Goal: Task Accomplishment & Management: Use online tool/utility

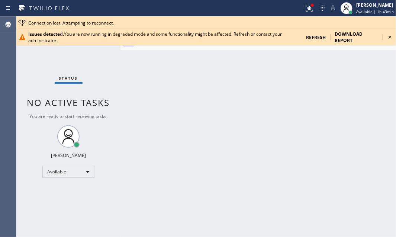
click at [52, 60] on div "Status No active tasks You are ready to start receiving tasks. [PERSON_NAME] Av…" at bounding box center [68, 126] width 104 height 221
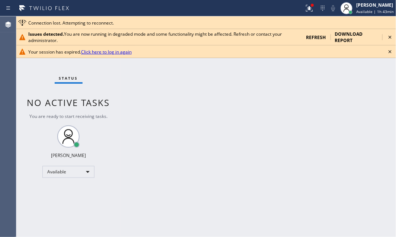
click at [111, 50] on link "Click here to log in again" at bounding box center [106, 52] width 51 height 6
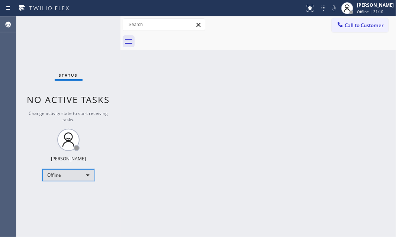
click at [85, 177] on div "Offline" at bounding box center [68, 175] width 52 height 12
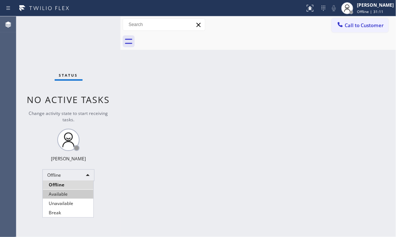
click at [67, 193] on li "Available" at bounding box center [68, 194] width 51 height 9
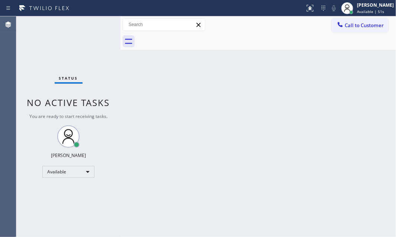
click at [60, 61] on div "Status No active tasks You are ready to start receiving tasks. [PERSON_NAME] Av…" at bounding box center [68, 126] width 104 height 221
click at [130, 108] on div "Back to Dashboard Change Sender ID Customers Technicians Select a contact Outbo…" at bounding box center [259, 126] width 276 height 221
click at [96, 25] on div "Status No active tasks You are ready to start receiving tasks. Judy Mae Saturin…" at bounding box center [68, 126] width 104 height 221
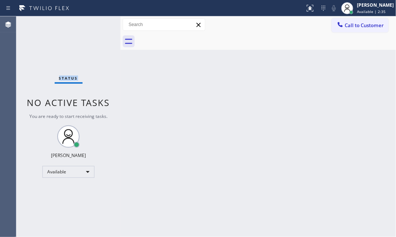
click at [85, 31] on div "Status No active tasks You are ready to start receiving tasks. Judy Mae Saturin…" at bounding box center [68, 126] width 104 height 221
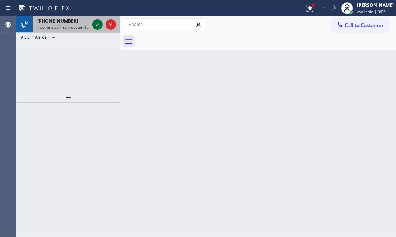
click at [97, 26] on icon at bounding box center [97, 24] width 9 height 9
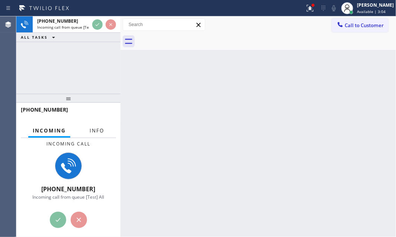
click at [96, 131] on span "Info" at bounding box center [97, 130] width 15 height 7
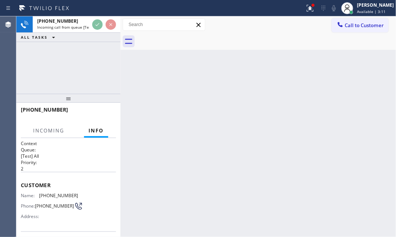
scroll to position [67, 0]
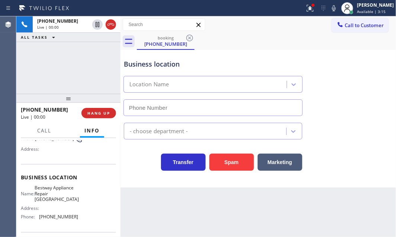
type input "(408) 722-3335"
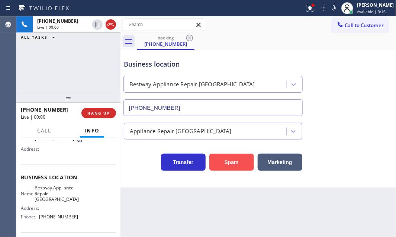
click at [240, 164] on button "Spam" at bounding box center [231, 162] width 45 height 17
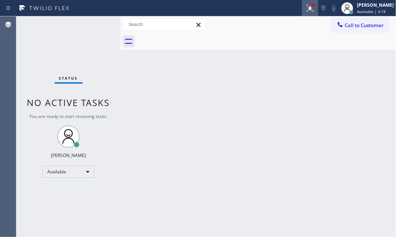
click at [308, 9] on icon at bounding box center [310, 8] width 9 height 9
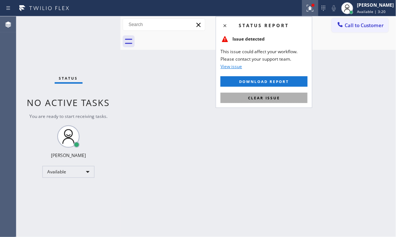
click at [275, 97] on span "Clear issue" at bounding box center [264, 97] width 32 height 5
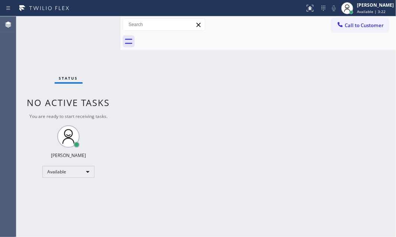
click at [97, 25] on div "Status No active tasks You are ready to start receiving tasks. Judy Mae Saturin…" at bounding box center [68, 126] width 104 height 221
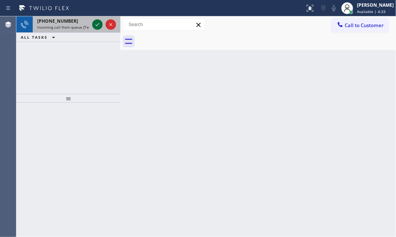
click at [99, 25] on icon at bounding box center [97, 24] width 9 height 9
click at [99, 26] on icon at bounding box center [97, 24] width 9 height 9
click at [93, 26] on icon at bounding box center [97, 24] width 9 height 9
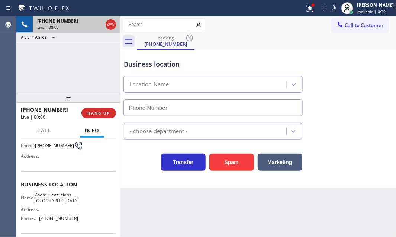
scroll to position [67, 0]
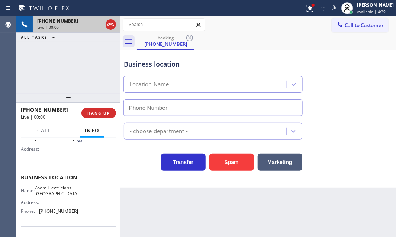
type input "(323) 686-8742"
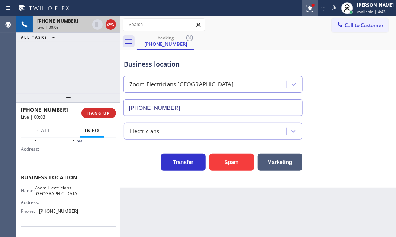
click at [307, 9] on icon at bounding box center [310, 8] width 7 height 7
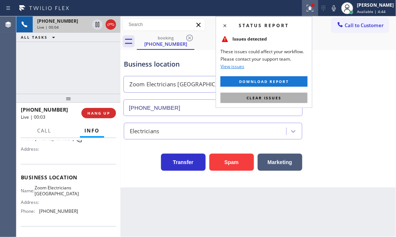
click at [289, 95] on button "Clear issues" at bounding box center [264, 98] width 87 height 10
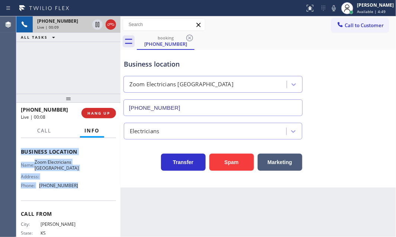
scroll to position [101, 0]
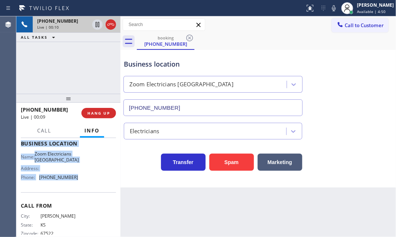
drag, startPoint x: 22, startPoint y: 148, endPoint x: 85, endPoint y: 183, distance: 72.4
click at [85, 183] on div "Context Queue: [Test] All Priority: 1 Customer Name: (913) 603-7597 Phone: (913…" at bounding box center [68, 143] width 95 height 209
copy div "Customer Name: (913) 603-7597 Phone: (913) 603-7597 Address: Business location …"
click at [98, 25] on icon at bounding box center [98, 24] width 4 height 5
click at [100, 26] on icon at bounding box center [97, 24] width 9 height 9
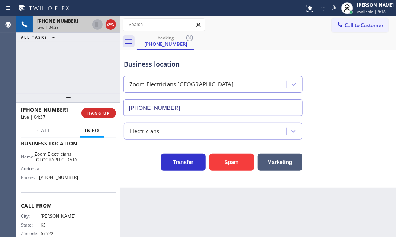
click at [320, 198] on div "Back to Dashboard Change Sender ID Customers Technicians Select a contact Outbo…" at bounding box center [259, 126] width 276 height 221
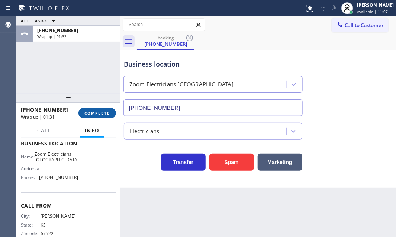
click at [90, 113] on span "COMPLETE" at bounding box center [97, 112] width 26 height 5
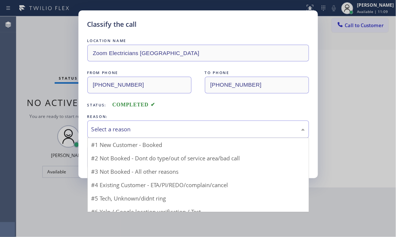
click at [152, 126] on div "Select a reason" at bounding box center [199, 129] width 214 height 9
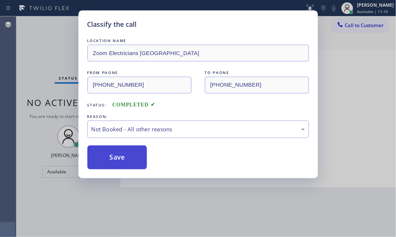
click at [109, 158] on button "Save" at bounding box center [117, 157] width 60 height 24
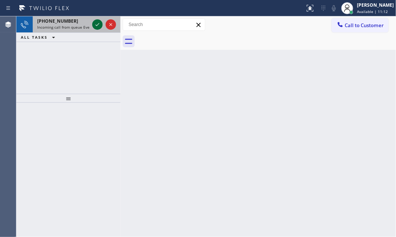
click at [96, 23] on icon at bounding box center [97, 24] width 9 height 9
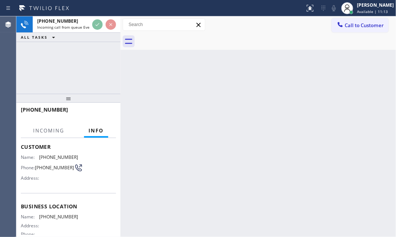
scroll to position [67, 0]
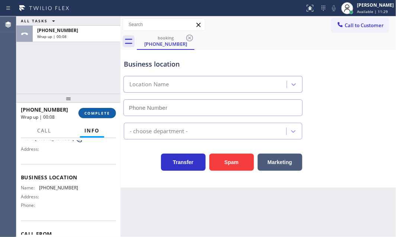
click at [95, 115] on span "COMPLETE" at bounding box center [97, 112] width 26 height 5
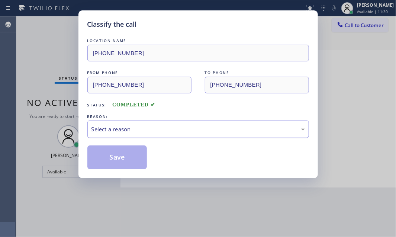
click at [182, 134] on div "Select a reason" at bounding box center [198, 129] width 222 height 17
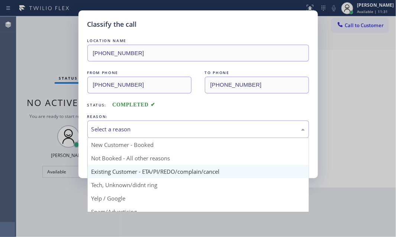
scroll to position [33, 0]
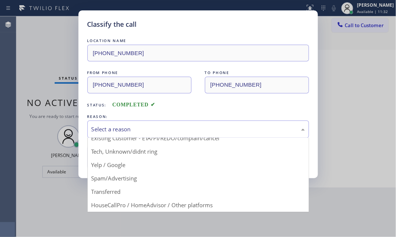
drag, startPoint x: 118, startPoint y: 180, endPoint x: 114, endPoint y: 164, distance: 17.3
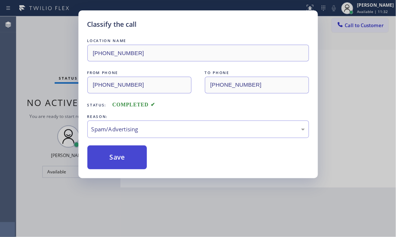
click at [113, 160] on button "Save" at bounding box center [117, 157] width 60 height 24
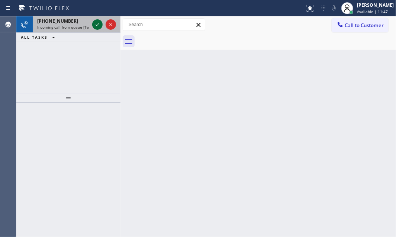
click at [98, 27] on icon at bounding box center [97, 24] width 9 height 9
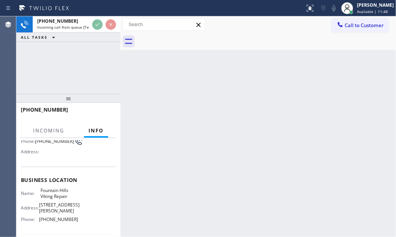
scroll to position [67, 0]
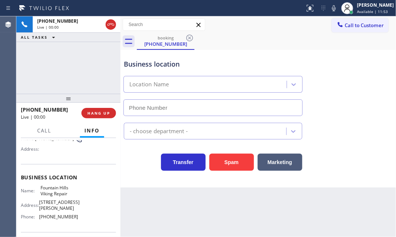
type input "(480) 630-8205"
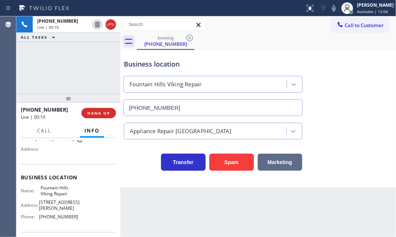
click at [273, 164] on button "Marketing" at bounding box center [280, 162] width 45 height 17
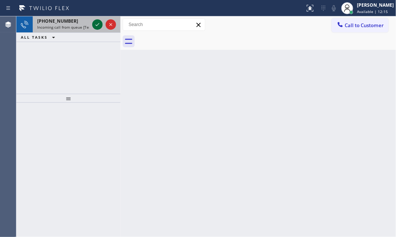
click at [96, 23] on icon at bounding box center [97, 24] width 9 height 9
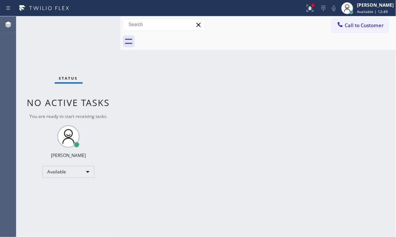
drag, startPoint x: 305, startPoint y: 9, endPoint x: 310, endPoint y: 31, distance: 22.5
click at [307, 9] on icon at bounding box center [310, 8] width 7 height 7
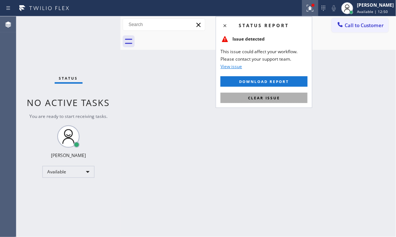
click at [283, 97] on button "Clear issue" at bounding box center [264, 98] width 87 height 10
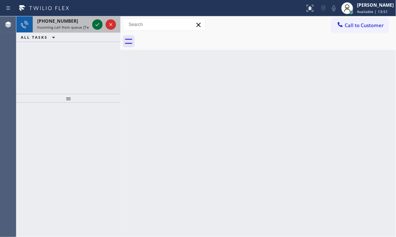
click at [99, 22] on icon at bounding box center [97, 24] width 9 height 9
click at [97, 25] on icon at bounding box center [97, 24] width 9 height 9
click at [96, 26] on icon at bounding box center [97, 24] width 9 height 9
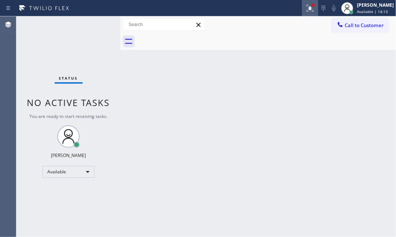
click at [306, 9] on icon at bounding box center [310, 8] width 9 height 9
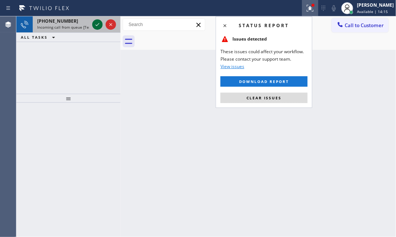
click at [97, 24] on icon at bounding box center [97, 24] width 9 height 9
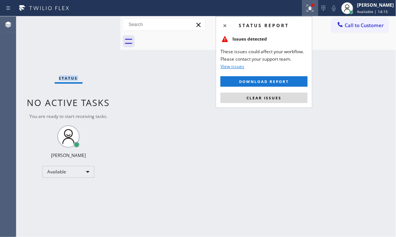
click at [97, 24] on div "Status No active tasks You are ready to start receiving tasks. [PERSON_NAME] Av…" at bounding box center [68, 126] width 104 height 221
drag, startPoint x: 275, startPoint y: 98, endPoint x: 324, endPoint y: 122, distance: 55.6
click at [282, 100] on button "Clear issues" at bounding box center [264, 98] width 87 height 10
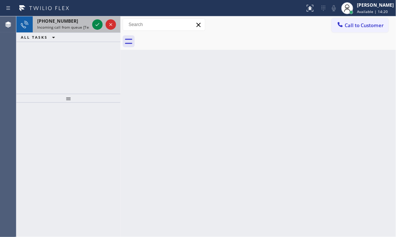
click at [92, 26] on div at bounding box center [104, 24] width 27 height 16
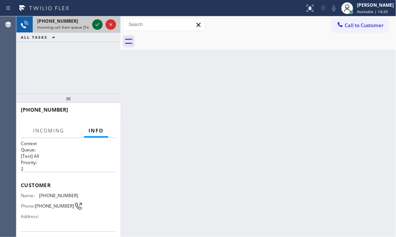
click at [93, 25] on icon at bounding box center [97, 24] width 9 height 9
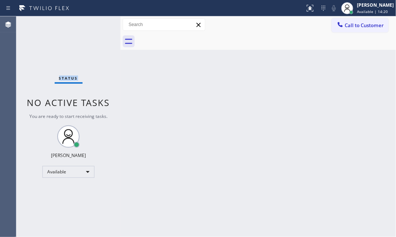
click at [93, 25] on div "Status No active tasks You are ready to start receiving tasks. [PERSON_NAME] Av…" at bounding box center [68, 126] width 104 height 221
click at [324, 147] on div "Back to Dashboard Change Sender ID Customers Technicians Select a contact Outbo…" at bounding box center [259, 126] width 276 height 221
click at [307, 10] on icon at bounding box center [310, 8] width 7 height 7
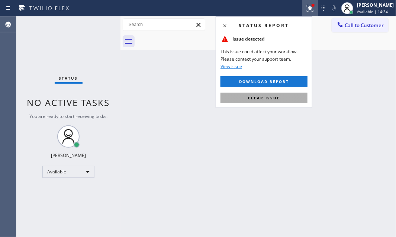
click at [263, 96] on span "Clear issue" at bounding box center [264, 97] width 32 height 5
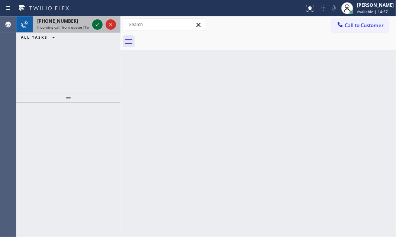
click at [100, 23] on icon at bounding box center [97, 24] width 9 height 9
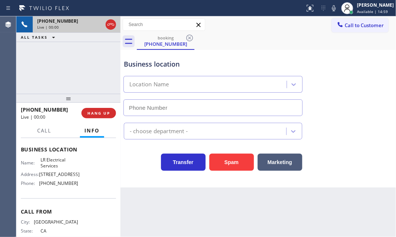
scroll to position [89, 0]
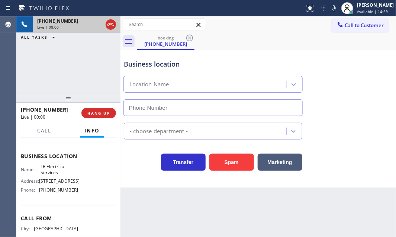
type input "(323) 616-1578"
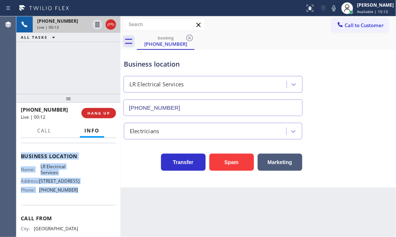
drag, startPoint x: 20, startPoint y: 160, endPoint x: 254, endPoint y: 203, distance: 238.4
click at [81, 203] on div "Context Queue: [Test] All Priority: 1 Customer Name: (831) 750-0832 Phone: (831…" at bounding box center [68, 187] width 104 height 99
copy div "Customer Name: (831) 750-0832 Phone: (831) 750-0832 Address: Business location …"
click at [76, 163] on div "Business location Name: LR Electrical Services Address: 1932 South Hobart Blvd …" at bounding box center [68, 174] width 95 height 62
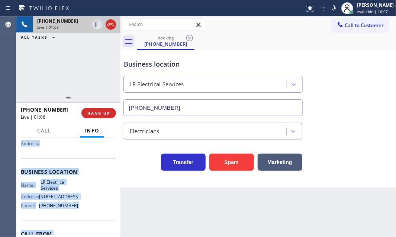
scroll to position [122, 0]
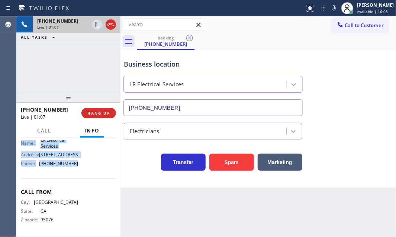
drag, startPoint x: 19, startPoint y: 158, endPoint x: 83, endPoint y: 173, distance: 65.3
click at [83, 173] on div "Context Queue: [Test] All Priority: 1 Customer Name: (831) 750-0832 Phone: (831…" at bounding box center [68, 187] width 104 height 99
copy div "Customer Name: (831) 750-0832 Phone: (831) 750-0832 Address: Business location …"
click at [96, 25] on icon at bounding box center [97, 24] width 9 height 9
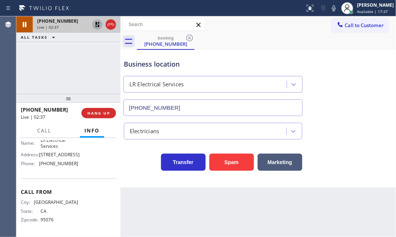
click at [96, 76] on div "+18317500832 Live | 02:37 ALL TASKS ALL TASKS ACTIVE TASKS TASKS IN WRAP UP" at bounding box center [68, 54] width 104 height 77
click at [96, 25] on icon at bounding box center [97, 24] width 5 height 5
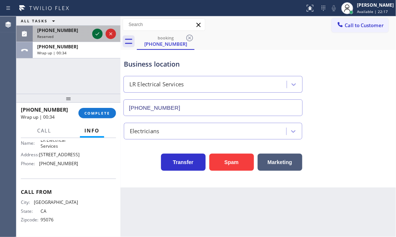
click at [98, 30] on icon at bounding box center [97, 33] width 9 height 9
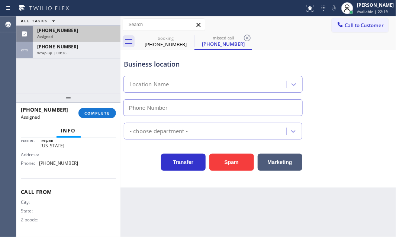
type input "(332) 456-0495"
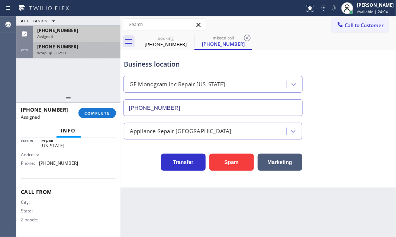
click at [103, 52] on div "Wrap up | 02:21" at bounding box center [76, 52] width 79 height 5
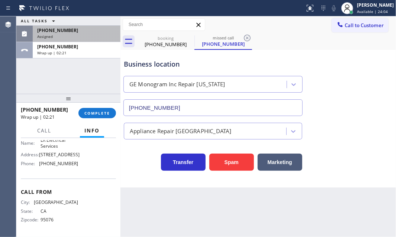
scroll to position [122, 0]
drag, startPoint x: 102, startPoint y: 112, endPoint x: 116, endPoint y: 119, distance: 16.1
click at [101, 112] on span "COMPLETE" at bounding box center [97, 112] width 26 height 5
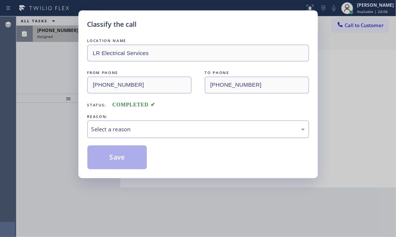
click at [168, 130] on div "Select a reason" at bounding box center [199, 129] width 214 height 9
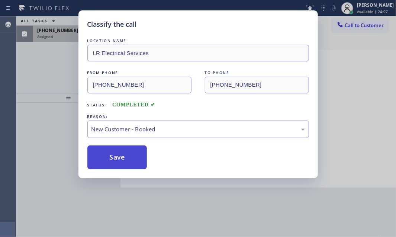
click at [125, 151] on button "Save" at bounding box center [117, 157] width 60 height 24
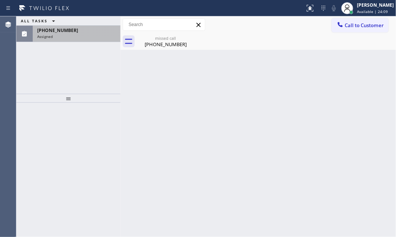
click at [70, 37] on div "Assigned" at bounding box center [76, 36] width 79 height 5
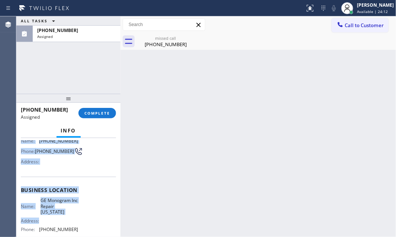
scroll to position [101, 0]
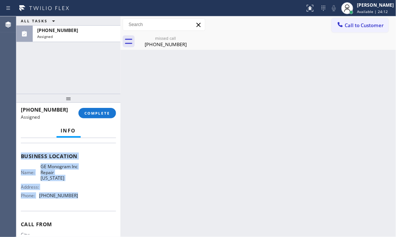
drag, startPoint x: 20, startPoint y: 190, endPoint x: 78, endPoint y: 210, distance: 61.5
click at [78, 210] on div "Context Queue: Appliance Repair High End Priority: 0 Task Age: 3 minute(s) Cust…" at bounding box center [68, 187] width 104 height 99
copy div "Customer Name: (917) 302-2443 Phone: (917) 302-2443 Address: Business location …"
click at [98, 112] on span "COMPLETE" at bounding box center [97, 112] width 26 height 5
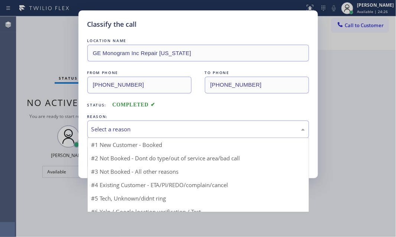
click at [192, 124] on div "Select a reason" at bounding box center [198, 129] width 222 height 17
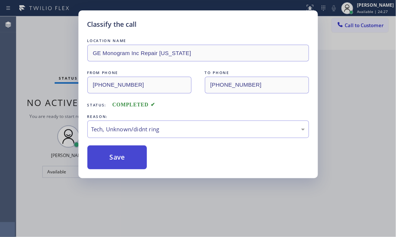
drag, startPoint x: 130, startPoint y: 186, endPoint x: 123, endPoint y: 165, distance: 21.9
click at [119, 148] on button "Save" at bounding box center [117, 157] width 60 height 24
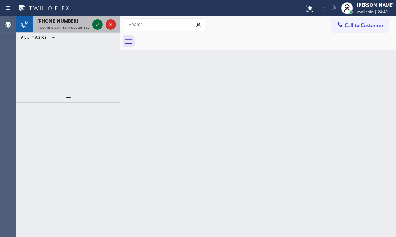
drag, startPoint x: 89, startPoint y: 23, endPoint x: 93, endPoint y: 22, distance: 4.5
click at [91, 23] on div "+15623485303 Incoming call from queue Everybody" at bounding box center [68, 24] width 104 height 16
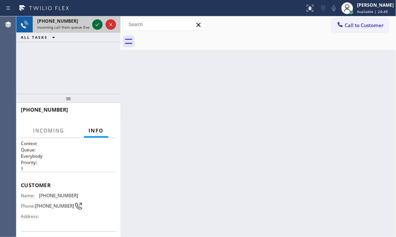
click at [94, 22] on icon at bounding box center [97, 24] width 9 height 9
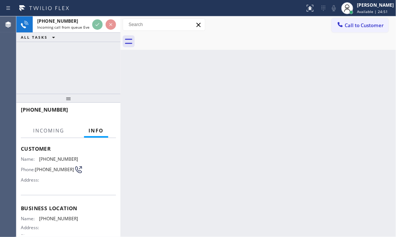
scroll to position [67, 0]
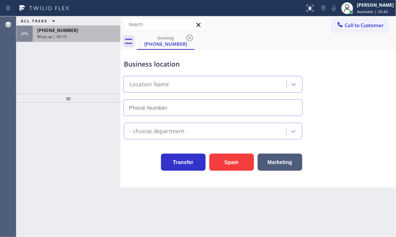
click at [76, 34] on div "Wrap up | 00:19" at bounding box center [76, 36] width 79 height 5
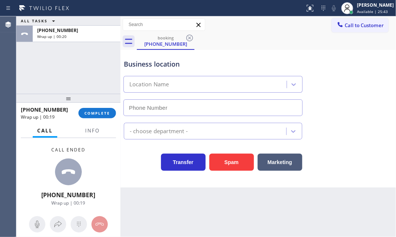
drag, startPoint x: 104, startPoint y: 109, endPoint x: 129, endPoint y: 122, distance: 27.8
click at [105, 109] on button "COMPLETE" at bounding box center [97, 113] width 38 height 10
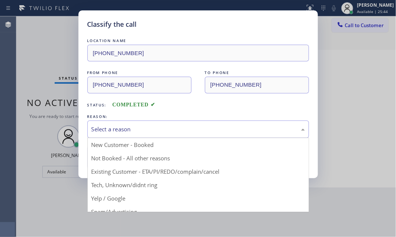
click at [174, 131] on div "Select a reason" at bounding box center [199, 129] width 214 height 9
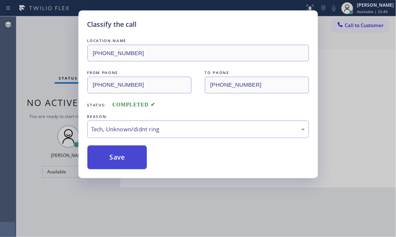
click at [117, 158] on button "Save" at bounding box center [117, 157] width 60 height 24
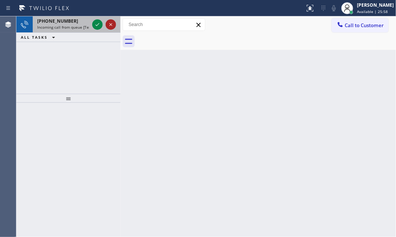
drag, startPoint x: 112, startPoint y: 29, endPoint x: 102, endPoint y: 26, distance: 10.6
click at [106, 28] on button at bounding box center [111, 24] width 10 height 10
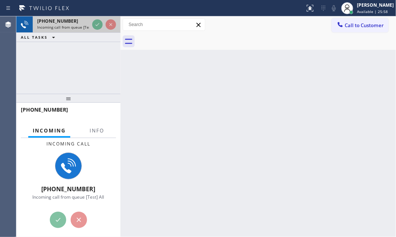
click at [97, 25] on icon at bounding box center [97, 24] width 9 height 9
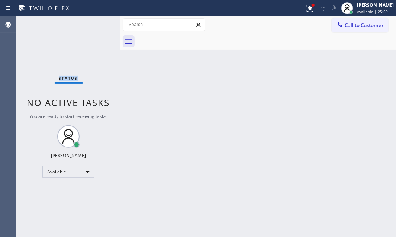
click at [97, 25] on div "Status No active tasks You are ready to start receiving tasks. Judy Mae Saturin…" at bounding box center [68, 126] width 104 height 221
click at [96, 23] on div "Status No active tasks You are ready to start receiving tasks. Judy Mae Saturin…" at bounding box center [68, 126] width 104 height 221
drag, startPoint x: 351, startPoint y: 116, endPoint x: 273, endPoint y: 63, distance: 94.2
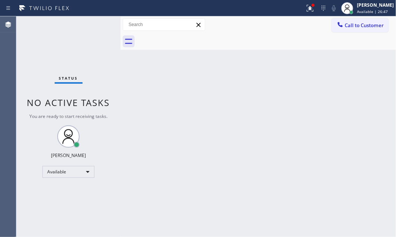
click at [350, 114] on div "Back to Dashboard Change Sender ID Customers Technicians Select a contact Outbo…" at bounding box center [259, 126] width 276 height 221
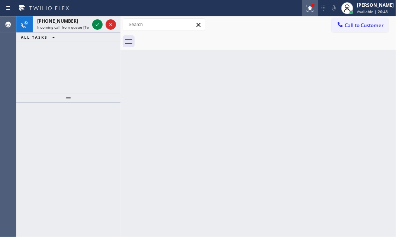
click at [306, 4] on icon at bounding box center [310, 8] width 9 height 9
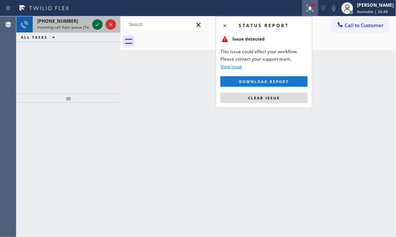
click at [98, 22] on icon at bounding box center [97, 24] width 9 height 9
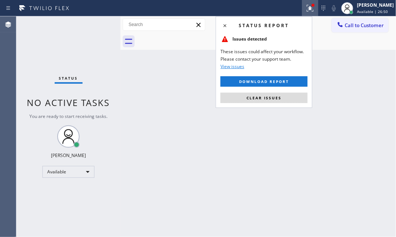
click at [96, 130] on div "Status No active tasks You are ready to start receiving tasks. Judy Mae Saturin…" at bounding box center [68, 126] width 104 height 221
click at [259, 100] on span "Clear issues" at bounding box center [264, 97] width 35 height 5
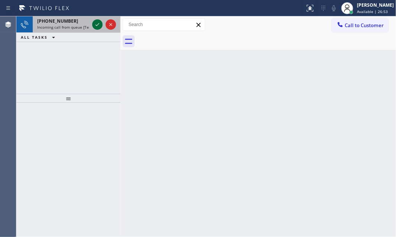
click at [96, 25] on icon at bounding box center [98, 24] width 4 height 3
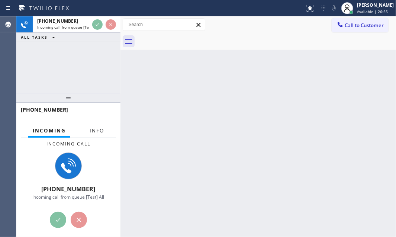
click at [98, 132] on span "Info" at bounding box center [97, 130] width 15 height 7
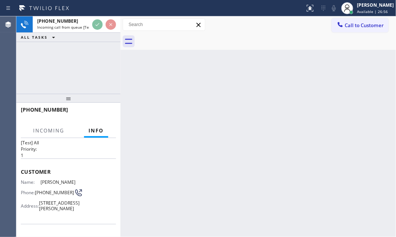
scroll to position [33, 0]
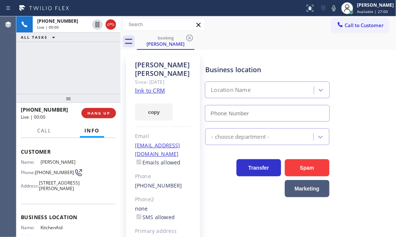
type input "(424) 344-5606"
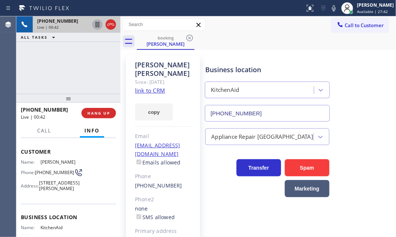
click at [96, 25] on icon at bounding box center [97, 24] width 9 height 9
click at [98, 26] on icon at bounding box center [97, 24] width 5 height 5
click at [93, 24] on icon at bounding box center [97, 24] width 9 height 9
click at [97, 25] on icon at bounding box center [97, 24] width 5 height 5
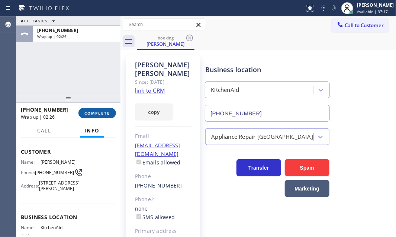
click at [106, 111] on span "COMPLETE" at bounding box center [97, 112] width 26 height 5
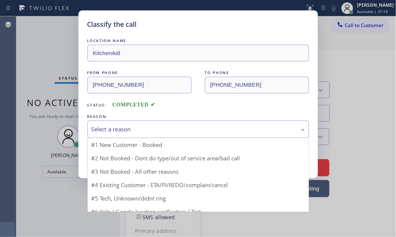
drag, startPoint x: 199, startPoint y: 129, endPoint x: 195, endPoint y: 134, distance: 7.1
click at [198, 130] on div "Select a reason" at bounding box center [199, 129] width 214 height 9
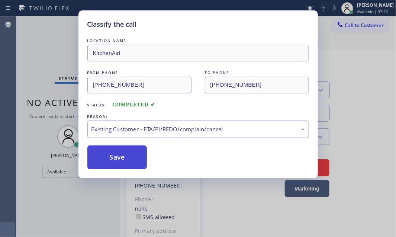
click at [123, 158] on button "Save" at bounding box center [117, 157] width 60 height 24
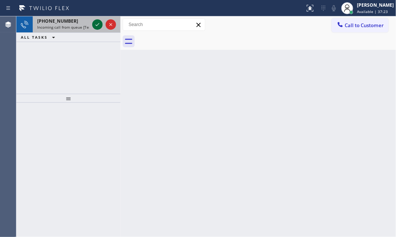
click at [97, 24] on icon at bounding box center [97, 24] width 9 height 9
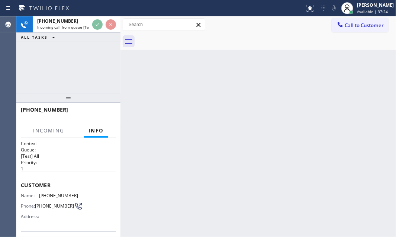
scroll to position [101, 0]
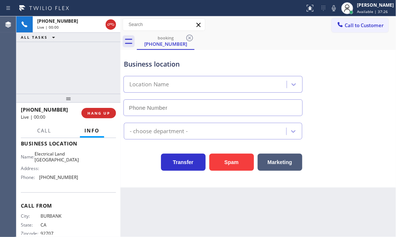
type input "(562) 309-4505"
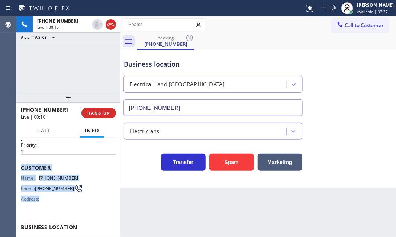
scroll to position [67, 0]
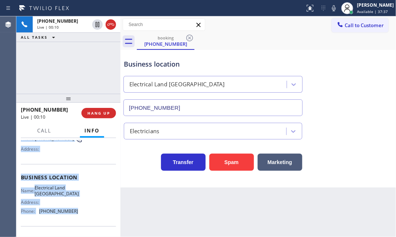
drag, startPoint x: 20, startPoint y: 181, endPoint x: 76, endPoint y: 209, distance: 62.2
click at [76, 209] on div "Context Queue: [Test] All Priority: 1 Customer Name: (310) 927-3967 Phone: (310…" at bounding box center [68, 177] width 95 height 209
copy div "Customer Name: (310) 927-3967 Phone: (310) 927-3967 Address: Business location …"
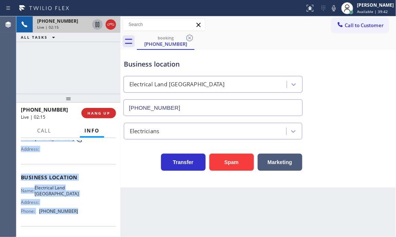
drag, startPoint x: 95, startPoint y: 25, endPoint x: 100, endPoint y: 25, distance: 5.2
click at [96, 24] on icon at bounding box center [97, 24] width 9 height 9
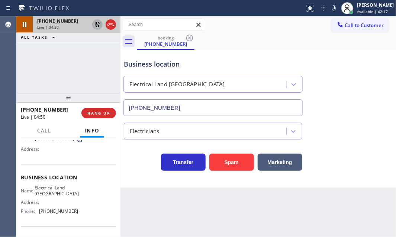
click at [37, 72] on div "+13109273967 Live | 04:50 ALL TASKS ALL TASKS ACTIVE TASKS TASKS IN WRAP UP" at bounding box center [68, 54] width 104 height 77
click at [96, 27] on icon at bounding box center [97, 24] width 9 height 9
click at [109, 25] on icon at bounding box center [111, 24] width 7 height 2
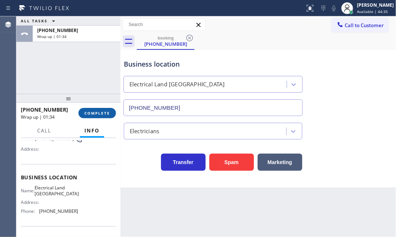
click at [106, 109] on button "COMPLETE" at bounding box center [97, 113] width 38 height 10
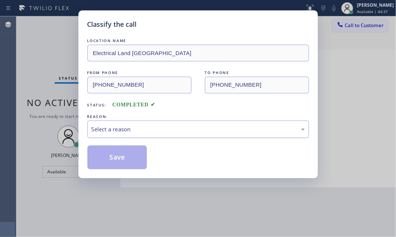
click at [206, 128] on div "Select a reason" at bounding box center [199, 129] width 214 height 9
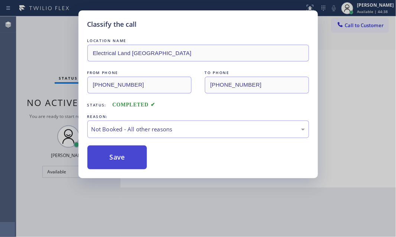
drag, startPoint x: 134, startPoint y: 158, endPoint x: 123, endPoint y: 160, distance: 11.2
click at [118, 160] on button "Save" at bounding box center [117, 157] width 60 height 24
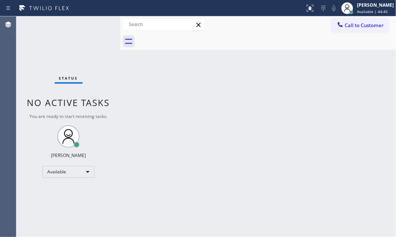
click at [93, 27] on div "Status No active tasks You are ready to start receiving tasks. [PERSON_NAME] Av…" at bounding box center [68, 126] width 104 height 221
click at [230, 91] on div "Back to Dashboard Change Sender ID Customers Technicians Select a contact Outbo…" at bounding box center [259, 126] width 276 height 221
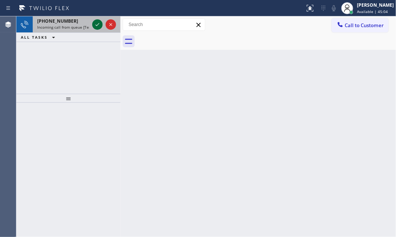
click at [98, 27] on icon at bounding box center [97, 24] width 9 height 9
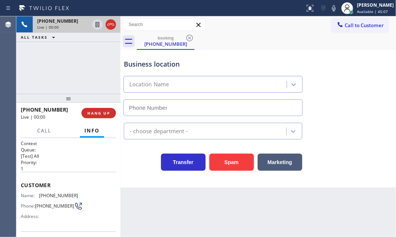
type input "(206) 408-1780"
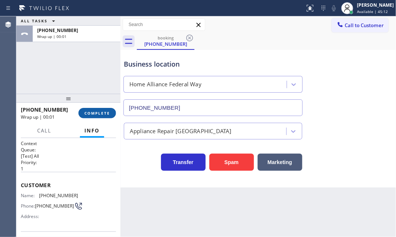
click at [102, 113] on span "COMPLETE" at bounding box center [97, 112] width 26 height 5
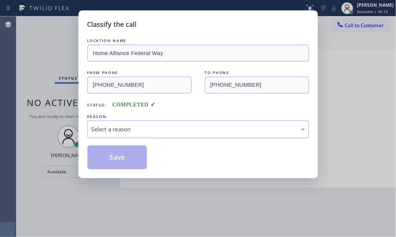
click at [134, 129] on div "Select a reason" at bounding box center [199, 129] width 214 height 9
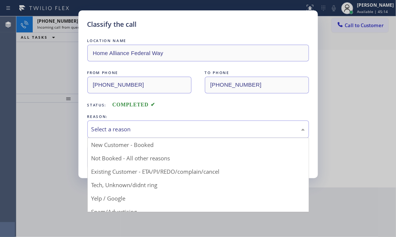
drag, startPoint x: 137, startPoint y: 183, endPoint x: 123, endPoint y: 172, distance: 18.0
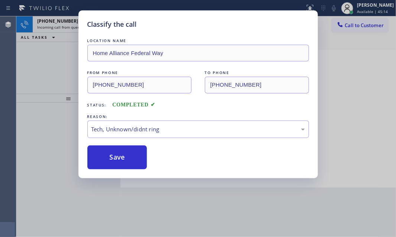
drag, startPoint x: 116, startPoint y: 156, endPoint x: 78, endPoint y: 74, distance: 91.2
click at [110, 146] on button "Save" at bounding box center [117, 157] width 60 height 24
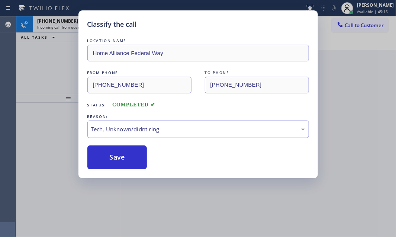
click at [60, 19] on div "Classify the call LOCATION NAME Home Alliance Federal Way FROM PHONE (509) 261-…" at bounding box center [198, 118] width 396 height 237
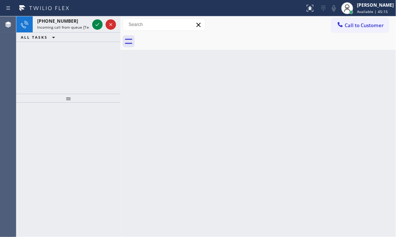
drag, startPoint x: 68, startPoint y: 23, endPoint x: 80, endPoint y: 23, distance: 11.2
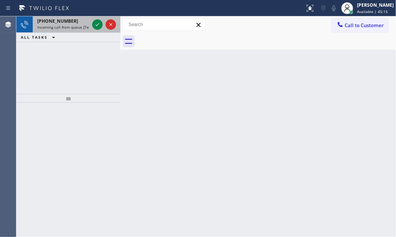
click at [69, 23] on div "+15615752458" at bounding box center [63, 21] width 52 height 6
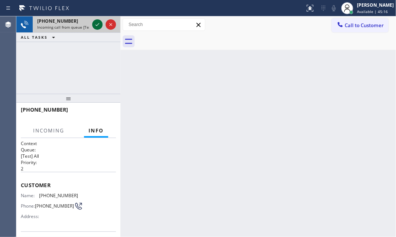
click at [96, 24] on icon at bounding box center [97, 24] width 9 height 9
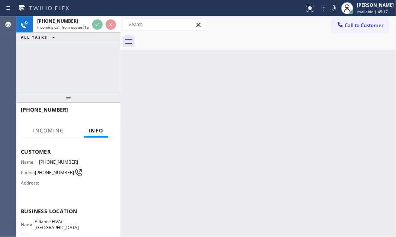
scroll to position [67, 0]
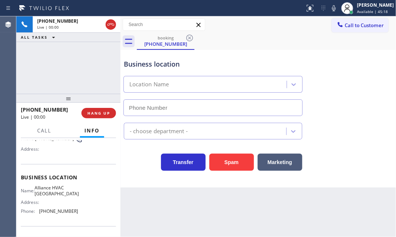
type input "(561) 944-7904"
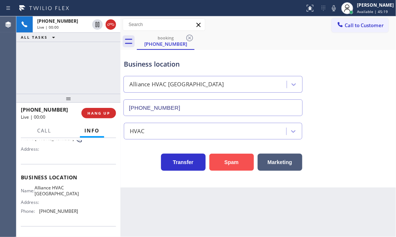
drag, startPoint x: 243, startPoint y: 163, endPoint x: 209, endPoint y: 141, distance: 41.0
click at [243, 163] on button "Spam" at bounding box center [231, 162] width 45 height 17
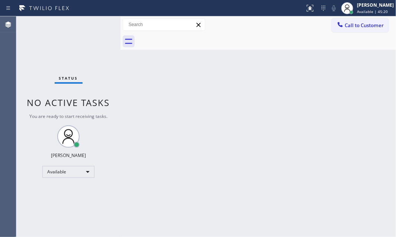
click at [97, 24] on div "Status No active tasks You are ready to start receiving tasks. [PERSON_NAME] Av…" at bounding box center [68, 126] width 104 height 221
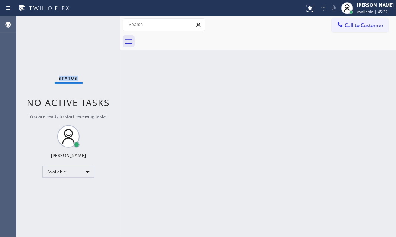
click at [97, 24] on div "Status No active tasks You are ready to start receiving tasks. [PERSON_NAME] Av…" at bounding box center [68, 126] width 104 height 221
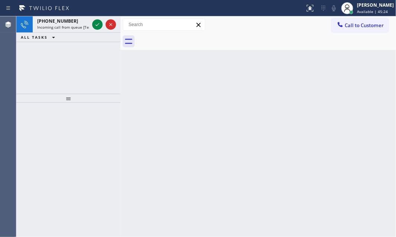
click at [97, 24] on icon at bounding box center [97, 24] width 9 height 9
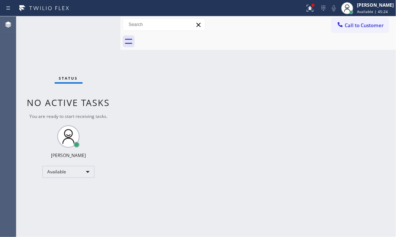
click at [97, 24] on div "Status No active tasks You are ready to start receiving tasks. [PERSON_NAME] Av…" at bounding box center [68, 126] width 104 height 221
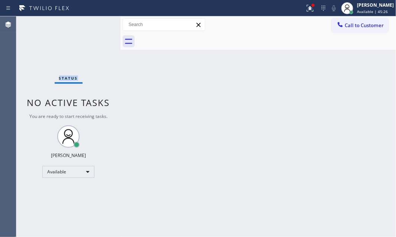
click at [97, 24] on div "Status No active tasks You are ready to start receiving tasks. [PERSON_NAME] Av…" at bounding box center [68, 126] width 104 height 221
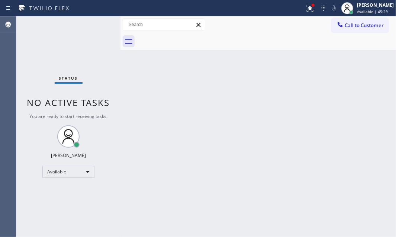
click at [97, 24] on div "Status No active tasks You are ready to start receiving tasks. [PERSON_NAME] Av…" at bounding box center [68, 126] width 104 height 221
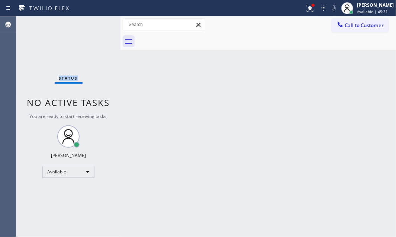
click at [97, 24] on div "Status No active tasks You are ready to start receiving tasks. [PERSON_NAME] Av…" at bounding box center [68, 126] width 104 height 221
click at [99, 23] on div "Status No active tasks You are ready to start receiving tasks. [PERSON_NAME] Av…" at bounding box center [68, 126] width 104 height 221
click at [307, 10] on icon at bounding box center [309, 7] width 4 height 5
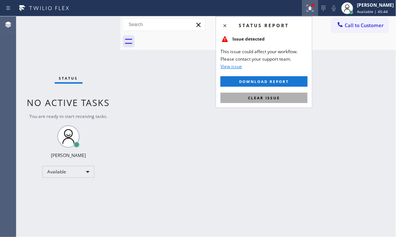
click at [266, 97] on span "Clear issue" at bounding box center [264, 97] width 32 height 5
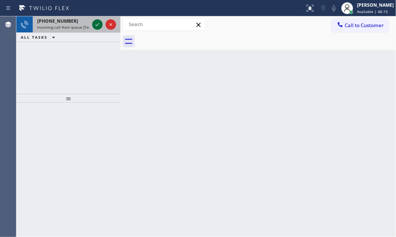
click at [97, 24] on icon at bounding box center [97, 24] width 9 height 9
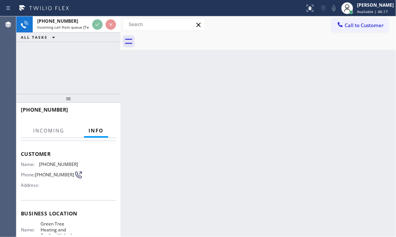
scroll to position [67, 0]
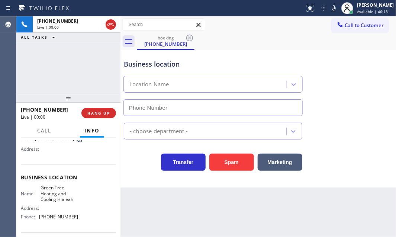
type input "(305) 590-5838"
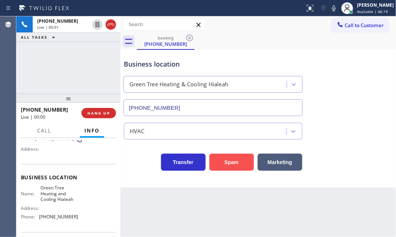
click at [224, 163] on button "Spam" at bounding box center [231, 162] width 45 height 17
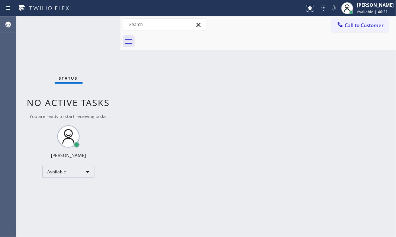
click at [87, 24] on div "Status No active tasks You are ready to start receiving tasks. [PERSON_NAME] Av…" at bounding box center [68, 126] width 104 height 221
click at [92, 22] on div "Status No active tasks You are ready to start receiving tasks. [PERSON_NAME] Av…" at bounding box center [68, 126] width 104 height 221
click at [93, 22] on div "Status No active tasks You are ready to start receiving tasks. [PERSON_NAME] Av…" at bounding box center [68, 126] width 104 height 221
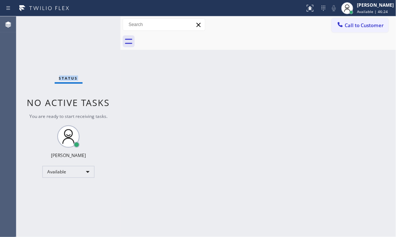
click at [93, 22] on div "Status No active tasks You are ready to start receiving tasks. [PERSON_NAME] Av…" at bounding box center [68, 126] width 104 height 221
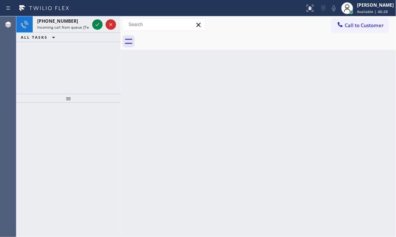
click at [93, 22] on div at bounding box center [97, 24] width 10 height 9
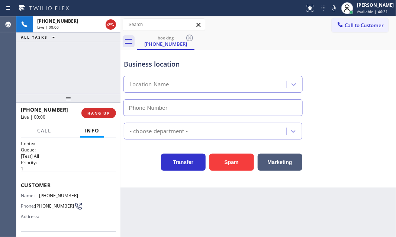
type input "(973) 791-4828"
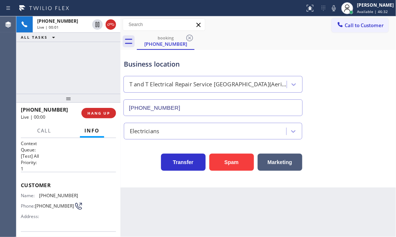
drag, startPoint x: 239, startPoint y: 163, endPoint x: 174, endPoint y: 126, distance: 74.9
click at [239, 163] on button "Spam" at bounding box center [231, 162] width 45 height 17
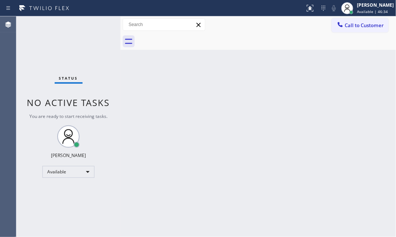
click at [94, 22] on div "Status No active tasks You are ready to start receiving tasks. [PERSON_NAME] Av…" at bounding box center [68, 126] width 104 height 221
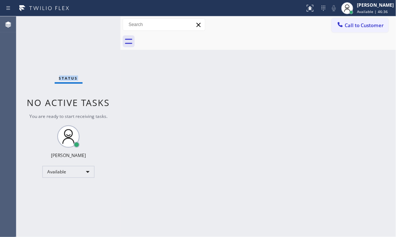
click at [94, 22] on div "Status No active tasks You are ready to start receiving tasks. [PERSON_NAME] Av…" at bounding box center [68, 126] width 104 height 221
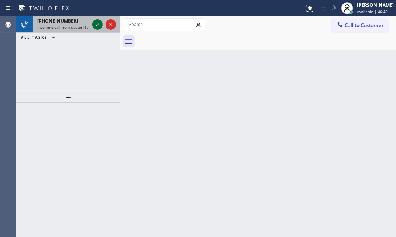
click at [96, 23] on icon at bounding box center [97, 24] width 9 height 9
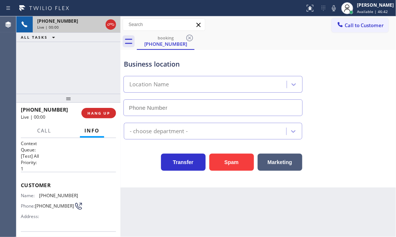
type input "(415) 480-7108"
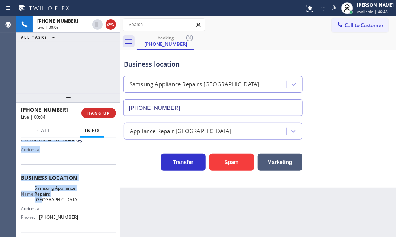
scroll to position [67, 0]
drag, startPoint x: 20, startPoint y: 181, endPoint x: 78, endPoint y: 224, distance: 72.9
click at [76, 225] on div "Context Queue: [Test] All Priority: 1 Customer Name: (949) 267-7817 Phone: (949…" at bounding box center [68, 187] width 104 height 99
copy div "Customer Name: (949) 267-7817 Phone: (949) 267-7817 Address: Business location …"
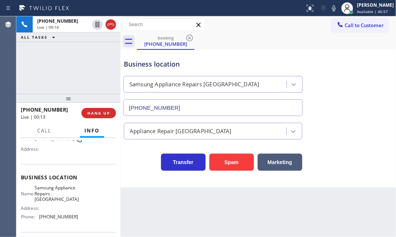
click at [93, 78] on div "+19492677817 Live | 00:14 ALL TASKS ALL TASKS ACTIVE TASKS TASKS IN WRAP UP" at bounding box center [68, 54] width 104 height 77
click at [286, 163] on button "Marketing" at bounding box center [280, 162] width 45 height 17
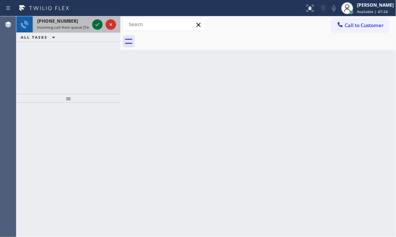
click at [94, 22] on icon at bounding box center [97, 24] width 9 height 9
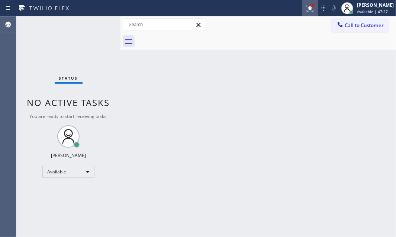
click at [308, 10] on icon at bounding box center [310, 8] width 9 height 9
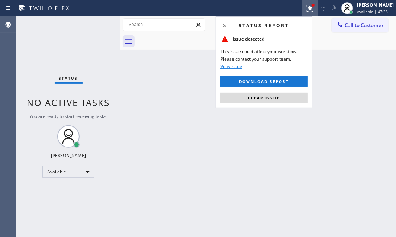
drag, startPoint x: 264, startPoint y: 94, endPoint x: 325, endPoint y: 106, distance: 62.1
click at [264, 94] on button "Clear issue" at bounding box center [264, 98] width 87 height 10
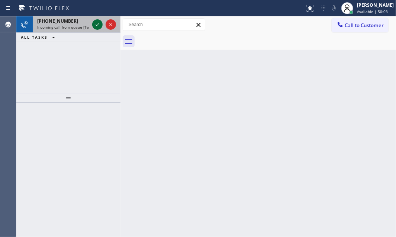
click at [98, 21] on icon at bounding box center [97, 24] width 9 height 9
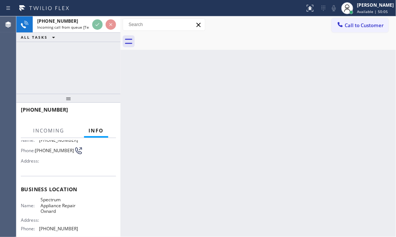
scroll to position [67, 0]
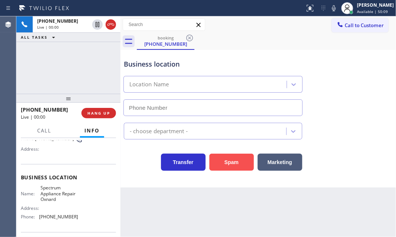
type input "(805) 819-5737"
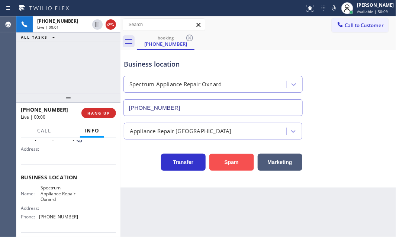
click at [232, 161] on button "Spam" at bounding box center [231, 162] width 45 height 17
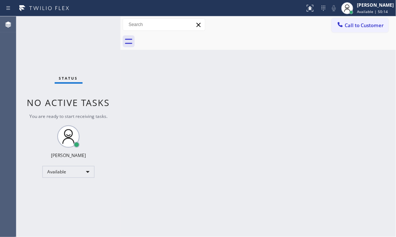
click at [99, 22] on div "Status No active tasks You are ready to start receiving tasks. [PERSON_NAME] Av…" at bounding box center [68, 126] width 104 height 221
click at [102, 20] on div "Status No active tasks You are ready to start receiving tasks. [PERSON_NAME] Av…" at bounding box center [68, 126] width 104 height 221
click at [101, 20] on div "Status No active tasks You are ready to start receiving tasks. [PERSON_NAME] Av…" at bounding box center [68, 126] width 104 height 221
click at [101, 19] on div "Status No active tasks You are ready to start receiving tasks. [PERSON_NAME] Av…" at bounding box center [68, 126] width 104 height 221
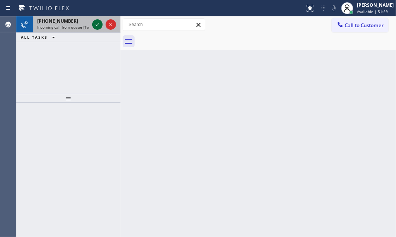
click at [94, 22] on icon at bounding box center [97, 24] width 9 height 9
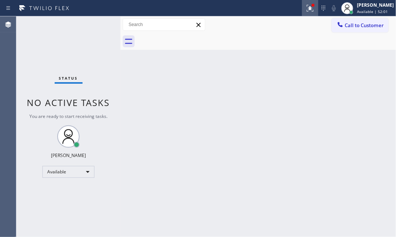
drag, startPoint x: 306, startPoint y: 10, endPoint x: 305, endPoint y: 14, distance: 3.9
click at [306, 10] on icon at bounding box center [310, 8] width 9 height 9
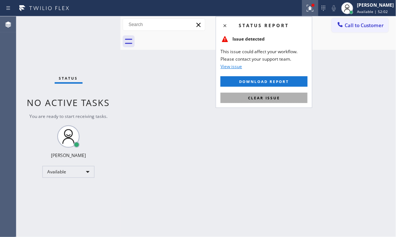
click at [276, 97] on span "Clear issue" at bounding box center [264, 97] width 32 height 5
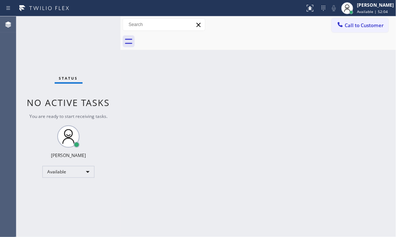
click at [97, 26] on div "Status No active tasks You are ready to start receiving tasks. [PERSON_NAME] Av…" at bounding box center [68, 126] width 104 height 221
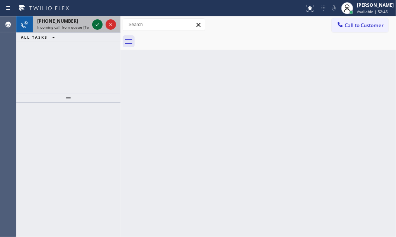
click at [97, 23] on icon at bounding box center [97, 24] width 9 height 9
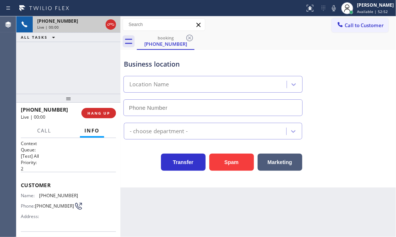
type input "(949) 541-6016"
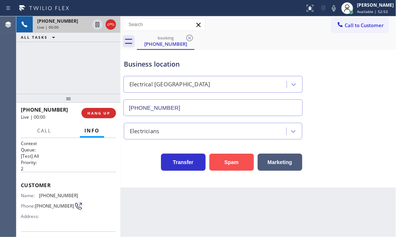
click at [229, 158] on button "Spam" at bounding box center [231, 162] width 45 height 17
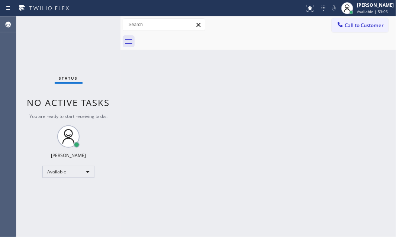
click at [101, 28] on div "Status No active tasks You are ready to start receiving tasks. [PERSON_NAME] Av…" at bounding box center [68, 126] width 104 height 221
click at [93, 26] on div "Status No active tasks You are ready to start receiving tasks. [PERSON_NAME] Av…" at bounding box center [68, 126] width 104 height 221
click at [89, 23] on div "Status No active tasks You are ready to start receiving tasks. [PERSON_NAME] Av…" at bounding box center [68, 126] width 104 height 221
click at [90, 23] on div "Status No active tasks You are ready to start receiving tasks. [PERSON_NAME] Av…" at bounding box center [68, 126] width 104 height 221
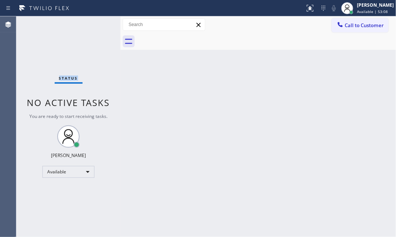
click at [90, 23] on div "Status No active tasks You are ready to start receiving tasks. [PERSON_NAME] Av…" at bounding box center [68, 126] width 104 height 221
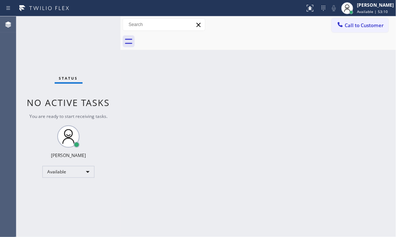
click at [90, 23] on div "Status No active tasks You are ready to start receiving tasks. [PERSON_NAME] Av…" at bounding box center [68, 126] width 104 height 221
click at [91, 23] on div "Status No active tasks You are ready to start receiving tasks. [PERSON_NAME] Av…" at bounding box center [68, 126] width 104 height 221
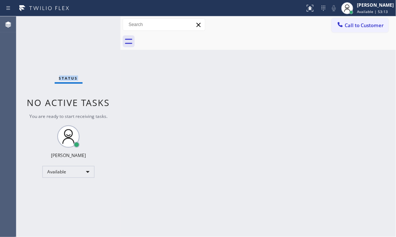
click at [91, 23] on div "Status No active tasks You are ready to start receiving tasks. [PERSON_NAME] Av…" at bounding box center [68, 126] width 104 height 221
click at [92, 24] on div "Status No active tasks You are ready to start receiving tasks. [PERSON_NAME] Av…" at bounding box center [68, 126] width 104 height 221
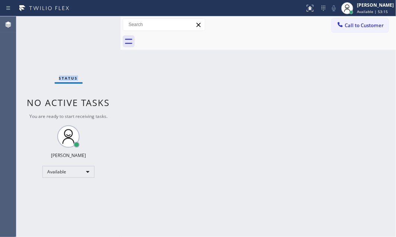
click at [92, 24] on div "Status No active tasks You are ready to start receiving tasks. [PERSON_NAME] Av…" at bounding box center [68, 126] width 104 height 221
click at [93, 25] on div "Status No active tasks You are ready to start receiving tasks. [PERSON_NAME] Av…" at bounding box center [68, 126] width 104 height 221
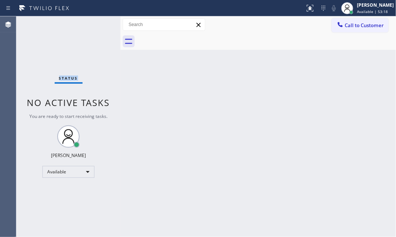
click at [93, 25] on div "Status No active tasks You are ready to start receiving tasks. [PERSON_NAME] Av…" at bounding box center [68, 126] width 104 height 221
click at [96, 23] on div "Status No active tasks You are ready to start receiving tasks. [PERSON_NAME] Av…" at bounding box center [68, 126] width 104 height 221
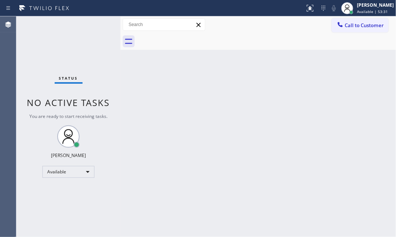
click at [96, 23] on div "Status No active tasks You are ready to start receiving tasks. [PERSON_NAME] Av…" at bounding box center [68, 126] width 104 height 221
click at [98, 26] on div "Status No active tasks You are ready to start receiving tasks. [PERSON_NAME] Av…" at bounding box center [68, 126] width 104 height 221
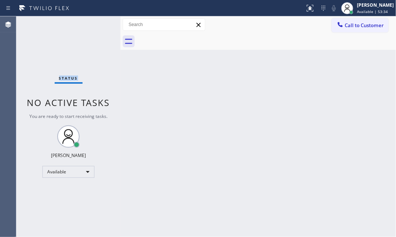
click at [98, 26] on div "Status No active tasks You are ready to start receiving tasks. [PERSON_NAME] Av…" at bounding box center [68, 126] width 104 height 221
click at [96, 25] on div "Status No active tasks You are ready to start receiving tasks. [PERSON_NAME] Av…" at bounding box center [68, 126] width 104 height 221
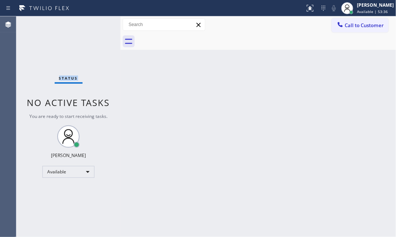
click at [96, 24] on div "Status No active tasks You are ready to start receiving tasks. [PERSON_NAME] Av…" at bounding box center [68, 126] width 104 height 221
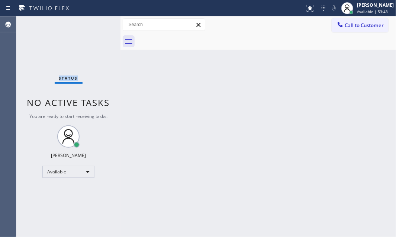
click at [102, 23] on div "Status No active tasks You are ready to start receiving tasks. [PERSON_NAME] Av…" at bounding box center [68, 126] width 104 height 221
click at [98, 23] on div "Status No active tasks You are ready to start receiving tasks. [PERSON_NAME] Av…" at bounding box center [68, 126] width 104 height 221
click at [96, 23] on div "Status No active tasks You are ready to start receiving tasks. [PERSON_NAME] Av…" at bounding box center [68, 126] width 104 height 221
click at [92, 25] on div "Status No active tasks You are ready to start receiving tasks. [PERSON_NAME] Av…" at bounding box center [68, 126] width 104 height 221
click at [93, 25] on div "Status No active tasks You are ready to start receiving tasks. [PERSON_NAME] Av…" at bounding box center [68, 126] width 104 height 221
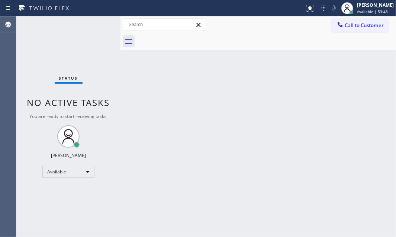
click at [93, 25] on div "Status No active tasks You are ready to start receiving tasks. [PERSON_NAME] Av…" at bounding box center [68, 126] width 104 height 221
click at [93, 23] on div "Status No active tasks You are ready to start receiving tasks. [PERSON_NAME] Av…" at bounding box center [68, 126] width 104 height 221
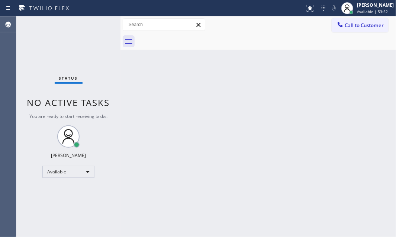
click at [93, 23] on div "Status No active tasks You are ready to start receiving tasks. [PERSON_NAME] Av…" at bounding box center [68, 126] width 104 height 221
click at [196, 115] on div "Back to Dashboard Change Sender ID Customers Technicians Select a contact Outbo…" at bounding box center [259, 126] width 276 height 221
click at [359, 14] on div "Judy Mae Saturinas Available | 55:06" at bounding box center [376, 7] width 41 height 13
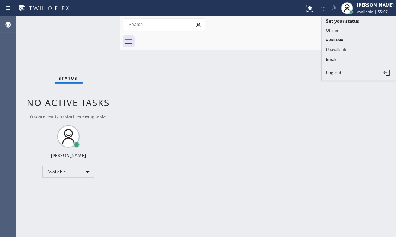
click at [265, 101] on div "Back to Dashboard Change Sender ID Customers Technicians Select a contact Outbo…" at bounding box center [259, 126] width 276 height 221
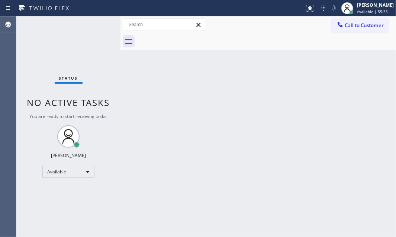
click at [177, 43] on div at bounding box center [266, 41] width 259 height 17
click at [180, 39] on div at bounding box center [266, 41] width 259 height 17
click at [96, 25] on div "Status No active tasks You are ready to start receiving tasks. [PERSON_NAME] Av…" at bounding box center [68, 126] width 104 height 221
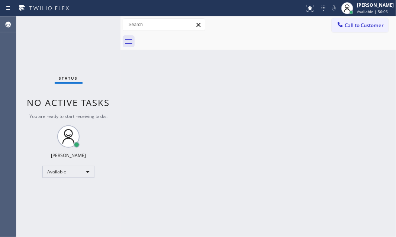
click at [96, 25] on div "Status No active tasks You are ready to start receiving tasks. [PERSON_NAME] Av…" at bounding box center [68, 126] width 104 height 221
click at [109, 59] on div "Status No active tasks You are ready to start receiving tasks. [PERSON_NAME] Av…" at bounding box center [68, 126] width 104 height 221
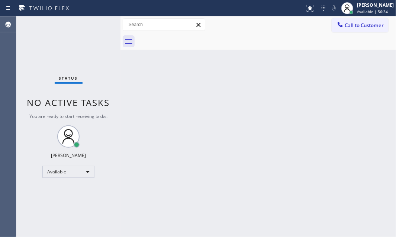
click at [94, 23] on div "Status No active tasks You are ready to start receiving tasks. [PERSON_NAME] Av…" at bounding box center [68, 126] width 104 height 221
click at [156, 99] on div "Back to Dashboard Change Sender ID Customers Technicians Select a contact Outbo…" at bounding box center [259, 126] width 276 height 221
click at [247, 183] on div "Back to Dashboard Change Sender ID Customers Technicians Select a contact Outbo…" at bounding box center [259, 126] width 276 height 221
click at [186, 182] on div "Back to Dashboard Change Sender ID Customers Technicians Select a contact Outbo…" at bounding box center [259, 126] width 276 height 221
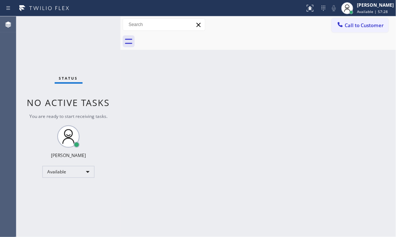
click at [97, 25] on div "Status No active tasks You are ready to start receiving tasks. [PERSON_NAME] Av…" at bounding box center [68, 126] width 104 height 221
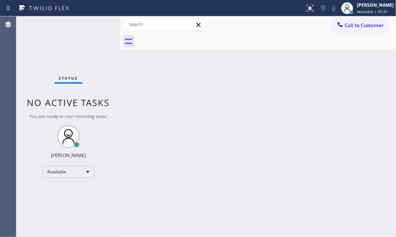
click at [97, 25] on div "Status No active tasks You are ready to start receiving tasks. [PERSON_NAME] Av…" at bounding box center [68, 126] width 104 height 221
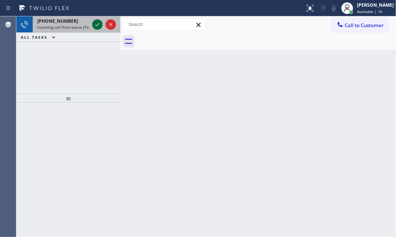
click at [97, 22] on icon at bounding box center [97, 24] width 9 height 9
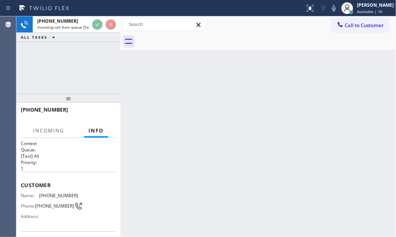
scroll to position [33, 0]
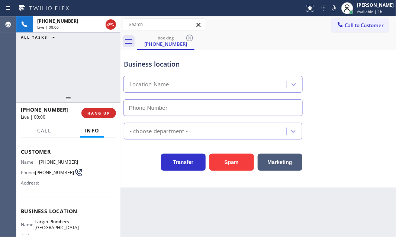
type input "(714) 559-3502"
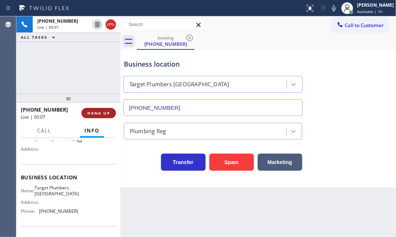
click at [104, 113] on span "HANG UP" at bounding box center [98, 112] width 23 height 5
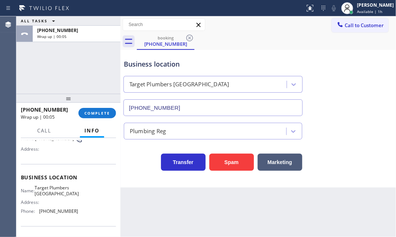
click at [92, 74] on div "ALL TASKS ALL TASKS ACTIVE TASKS TASKS IN WRAP UP +17855501049 Wrap up | 00:05" at bounding box center [68, 54] width 104 height 77
click at [100, 78] on div "ALL TASKS ALL TASKS ACTIVE TASKS TASKS IN WRAP UP +17855501049 Wrap up | 00:12" at bounding box center [68, 54] width 104 height 77
click at [74, 73] on div "ALL TASKS ALL TASKS ACTIVE TASKS TASKS IN WRAP UP +17855501049 Wrap up | 00:16" at bounding box center [68, 54] width 104 height 77
drag, startPoint x: 96, startPoint y: 115, endPoint x: 104, endPoint y: 108, distance: 11.6
click at [96, 116] on button "COMPLETE" at bounding box center [97, 113] width 38 height 10
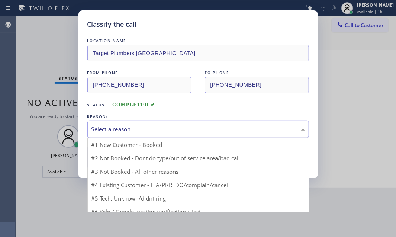
click at [166, 127] on div "Select a reason" at bounding box center [199, 129] width 214 height 9
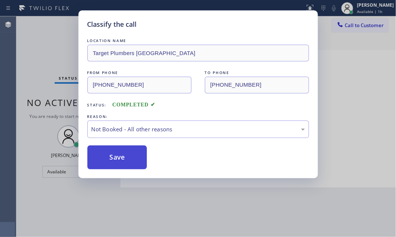
drag, startPoint x: 126, startPoint y: 159, endPoint x: 118, endPoint y: 159, distance: 8.6
drag, startPoint x: 117, startPoint y: 158, endPoint x: 143, endPoint y: 162, distance: 26.6
click at [117, 158] on button "Save" at bounding box center [117, 157] width 60 height 24
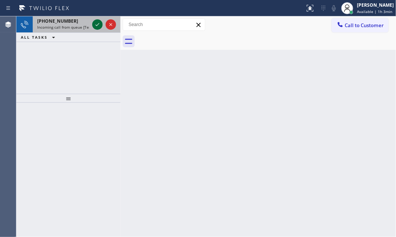
click at [93, 22] on icon at bounding box center [97, 24] width 9 height 9
click at [95, 27] on icon at bounding box center [97, 24] width 9 height 9
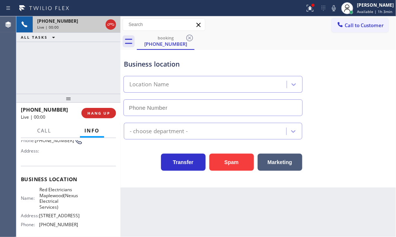
scroll to position [67, 0]
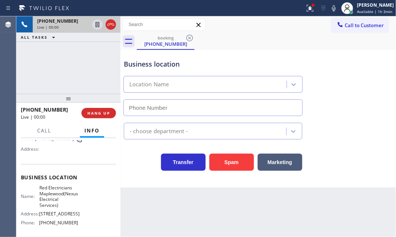
type input "(973) 791-5586"
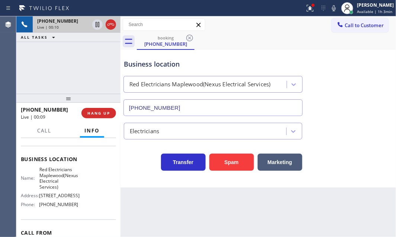
scroll to position [101, 0]
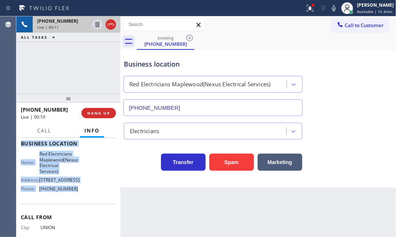
drag, startPoint x: 19, startPoint y: 180, endPoint x: 317, endPoint y: 190, distance: 298.1
click at [77, 207] on div "Context Queue: [Test] All Priority: 1 Customer Name: (908) 265-7581 Phone: (908…" at bounding box center [68, 187] width 104 height 99
copy div "Customer Name: (908) 265-7581 Phone: (908) 265-7581 Address: Business location …"
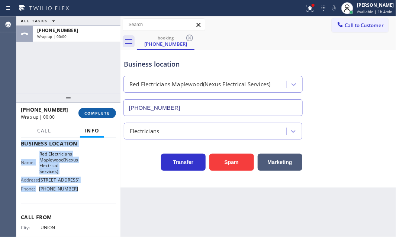
click at [95, 115] on span "COMPLETE" at bounding box center [97, 112] width 26 height 5
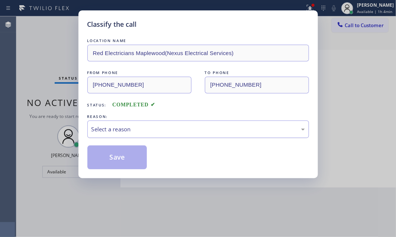
click at [167, 129] on div "Select a reason" at bounding box center [199, 129] width 214 height 9
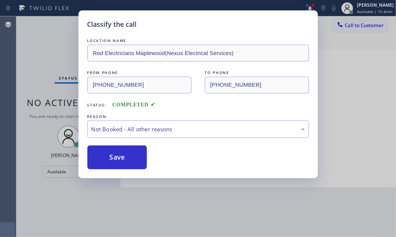
drag, startPoint x: 103, startPoint y: 157, endPoint x: 171, endPoint y: 167, distance: 68.4
click at [104, 157] on button "Save" at bounding box center [117, 157] width 60 height 24
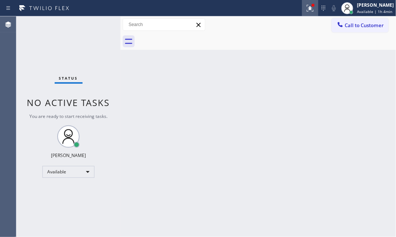
click at [306, 11] on icon at bounding box center [310, 8] width 9 height 9
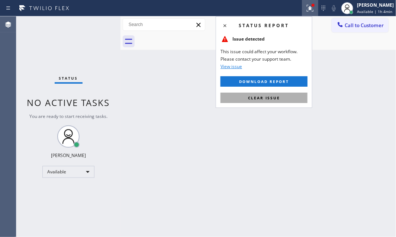
click at [279, 96] on span "Clear issue" at bounding box center [264, 97] width 32 height 5
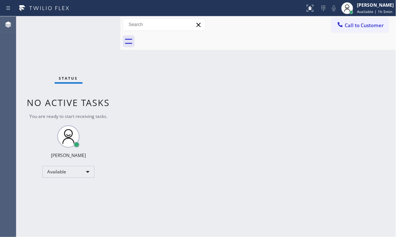
click at [276, 146] on div "Back to Dashboard Change Sender ID Customers Technicians Select a contact Outbo…" at bounding box center [259, 126] width 276 height 221
click at [97, 26] on div "Status No active tasks You are ready to start receiving tasks. [PERSON_NAME] Av…" at bounding box center [68, 126] width 104 height 221
click at [97, 24] on div "Status No active tasks You are ready to start receiving tasks. [PERSON_NAME] Av…" at bounding box center [68, 126] width 104 height 221
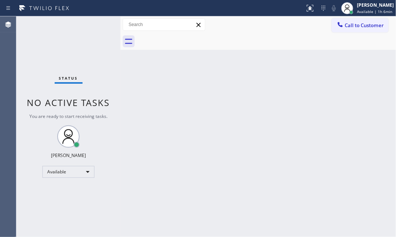
click at [97, 24] on div "Status No active tasks You are ready to start receiving tasks. [PERSON_NAME] Av…" at bounding box center [68, 126] width 104 height 221
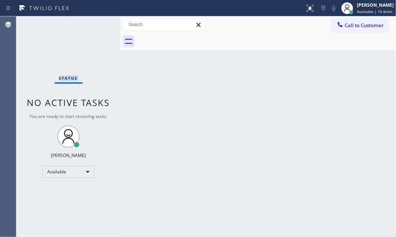
click at [97, 24] on div "Status No active tasks You are ready to start receiving tasks. [PERSON_NAME] Av…" at bounding box center [68, 126] width 104 height 221
drag, startPoint x: 167, startPoint y: 48, endPoint x: 172, endPoint y: 46, distance: 4.4
click at [172, 45] on div "Back to Dashboard Change Sender ID Customers Technicians Select a contact Outbo…" at bounding box center [259, 126] width 276 height 221
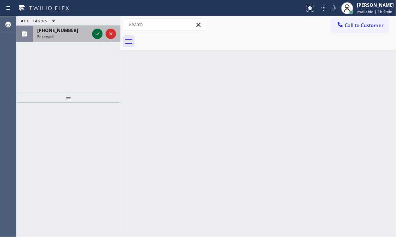
click at [96, 33] on icon at bounding box center [97, 33] width 9 height 9
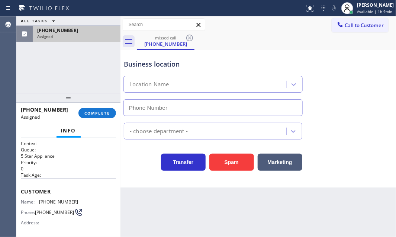
type input "(619) 675-7477"
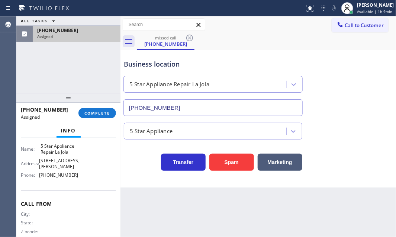
scroll to position [122, 0]
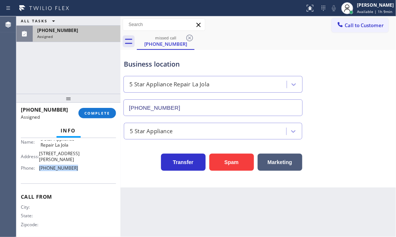
drag, startPoint x: 42, startPoint y: 162, endPoint x: 37, endPoint y: 163, distance: 4.9
click at [37, 163] on div "Name: 5 Star Appliance Repair La Jola Address: 7852 Girard Ave Phone: (619) 675…" at bounding box center [68, 155] width 95 height 38
click at [355, 24] on span "Call to Customer" at bounding box center [364, 25] width 39 height 7
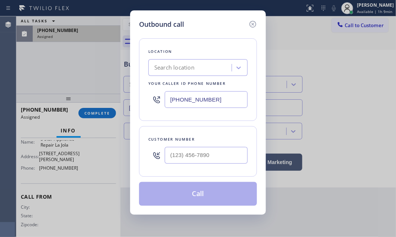
click at [217, 100] on input "(323) 238-8162" at bounding box center [206, 99] width 83 height 17
paste input "619) 675-7477"
type input "(619) 675-7477"
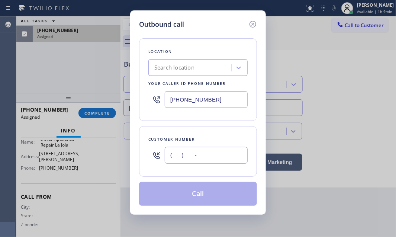
click at [200, 157] on input "(___) ___-____" at bounding box center [206, 155] width 83 height 17
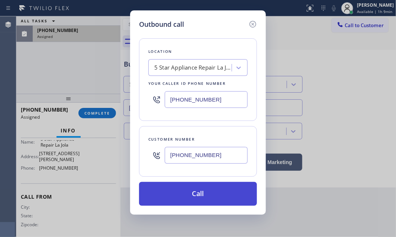
type input "(949) 636-5485"
click at [184, 196] on button "Call" at bounding box center [198, 194] width 118 height 24
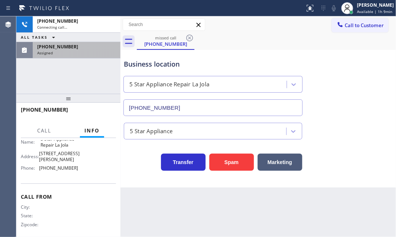
click at [90, 49] on div "(949) 636-5485" at bounding box center [76, 47] width 79 height 6
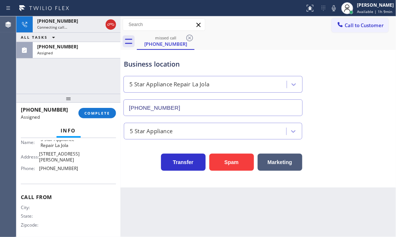
scroll to position [122, 0]
drag, startPoint x: 101, startPoint y: 111, endPoint x: 106, endPoint y: 111, distance: 5.2
click at [102, 110] on span "COMPLETE" at bounding box center [97, 112] width 26 height 5
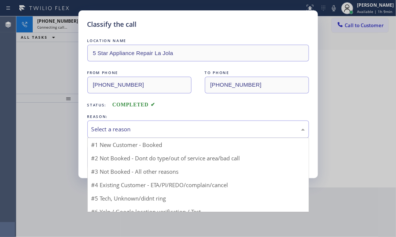
click at [156, 127] on div "Select a reason" at bounding box center [199, 129] width 214 height 9
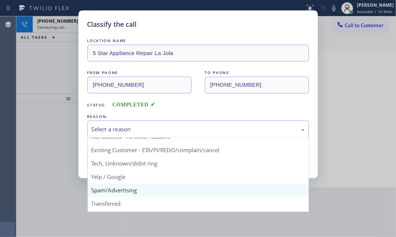
scroll to position [33, 0]
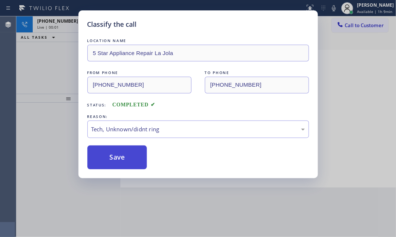
click at [113, 149] on button "Save" at bounding box center [117, 157] width 60 height 24
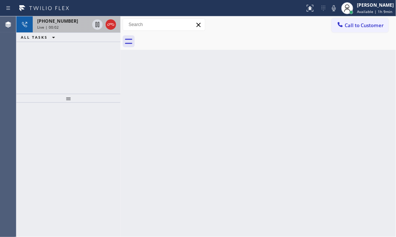
click at [70, 27] on div "Live | 00:02" at bounding box center [63, 27] width 52 height 5
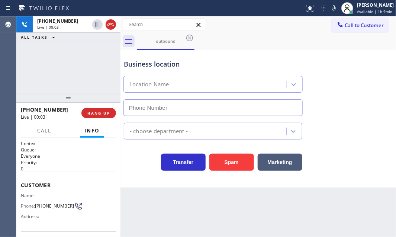
type input "(619) 675-7477"
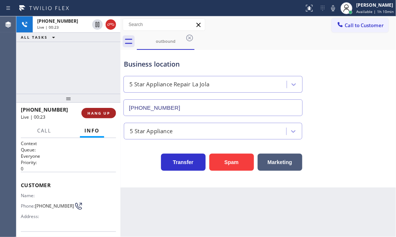
click at [103, 115] on span "HANG UP" at bounding box center [98, 112] width 23 height 5
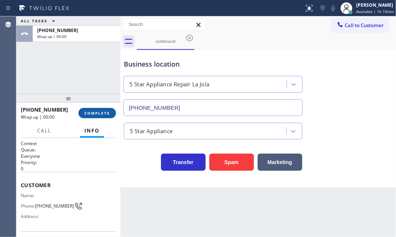
click at [103, 115] on span "COMPLETE" at bounding box center [97, 112] width 26 height 5
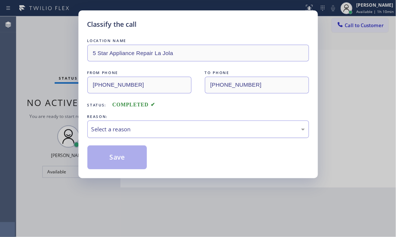
click at [127, 132] on div "Select a reason" at bounding box center [199, 129] width 214 height 9
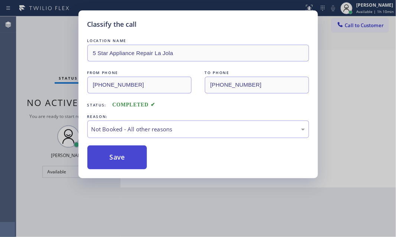
click at [102, 156] on button "Save" at bounding box center [117, 157] width 60 height 24
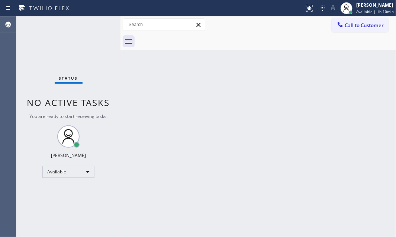
click at [89, 20] on div "Status No active tasks You are ready to start receiving tasks. [PERSON_NAME] Av…" at bounding box center [68, 126] width 104 height 221
click at [86, 27] on div "Status No active tasks You are ready to start receiving tasks. [PERSON_NAME] Av…" at bounding box center [68, 126] width 104 height 221
click at [221, 126] on div "Back to Dashboard Change Sender ID Customers Technicians Select a contact Outbo…" at bounding box center [259, 126] width 276 height 221
click at [99, 21] on div "Status No active tasks You are ready to start receiving tasks. [PERSON_NAME] Av…" at bounding box center [68, 126] width 104 height 221
click at [95, 22] on div "Status No active tasks You are ready to start receiving tasks. [PERSON_NAME] Av…" at bounding box center [68, 126] width 104 height 221
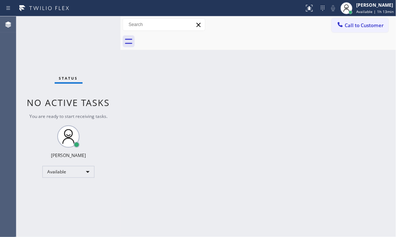
click at [95, 22] on div "Status No active tasks You are ready to start receiving tasks. [PERSON_NAME] Av…" at bounding box center [68, 126] width 104 height 221
click at [93, 23] on div "Status No active tasks You are ready to start receiving tasks. [PERSON_NAME] Av…" at bounding box center [68, 126] width 104 height 221
click at [78, 26] on div "Status No active tasks You are ready to start receiving tasks. [PERSON_NAME] Av…" at bounding box center [68, 126] width 104 height 221
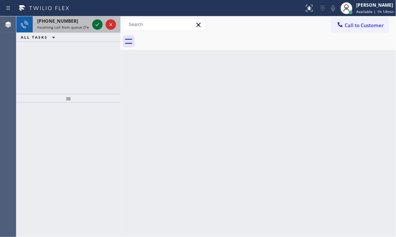
click at [97, 23] on icon at bounding box center [97, 24] width 9 height 9
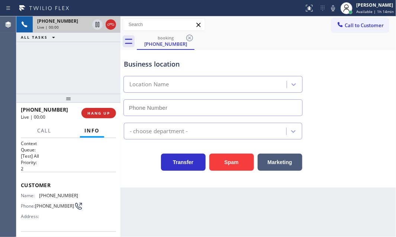
type input "(408) 215-7658"
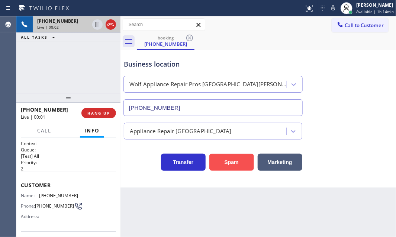
click at [237, 163] on button "Spam" at bounding box center [231, 162] width 45 height 17
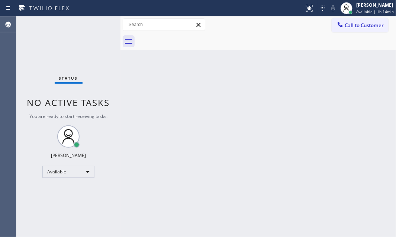
click at [313, 167] on div "Back to Dashboard Change Sender ID Customers Technicians Select a contact Outbo…" at bounding box center [259, 126] width 276 height 221
click at [219, 101] on div "Back to Dashboard Change Sender ID Customers Technicians Select a contact Outbo…" at bounding box center [259, 126] width 276 height 221
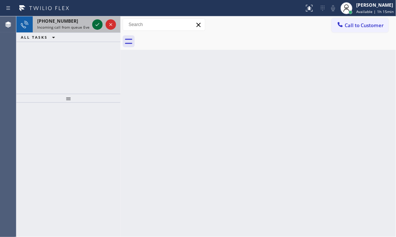
click at [94, 23] on icon at bounding box center [97, 24] width 9 height 9
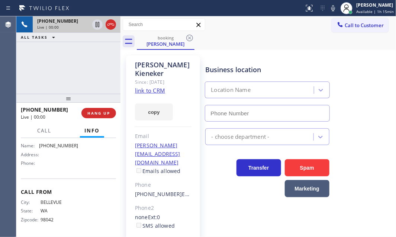
scroll to position [100, 0]
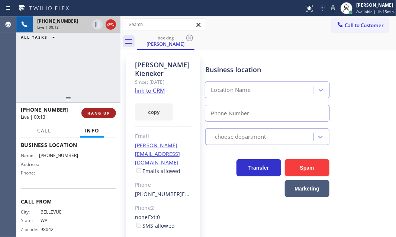
click at [102, 109] on button "HANG UP" at bounding box center [98, 113] width 35 height 10
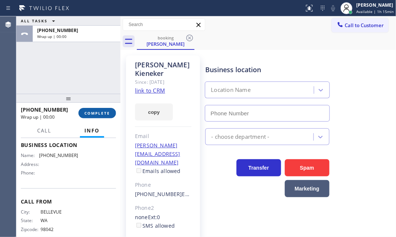
click at [102, 114] on span "COMPLETE" at bounding box center [97, 112] width 26 height 5
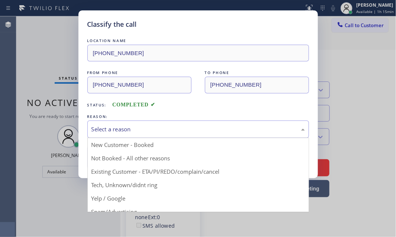
click at [147, 127] on div "Select a reason" at bounding box center [199, 129] width 214 height 9
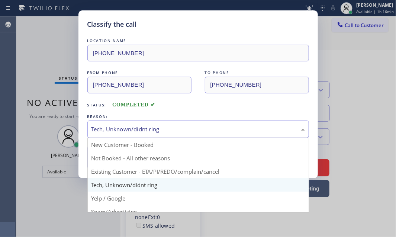
click at [145, 131] on div "Tech, Unknown/didnt ring" at bounding box center [199, 129] width 214 height 9
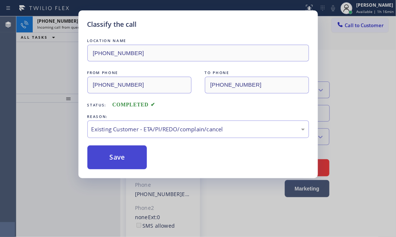
click at [124, 146] on button "Save" at bounding box center [117, 157] width 60 height 24
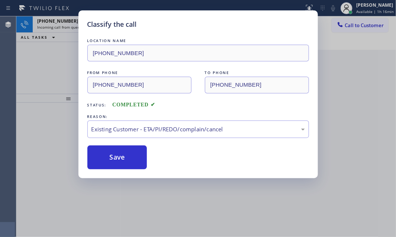
drag, startPoint x: 120, startPoint y: 153, endPoint x: 100, endPoint y: 106, distance: 50.5
click at [118, 147] on button "Save" at bounding box center [117, 157] width 60 height 24
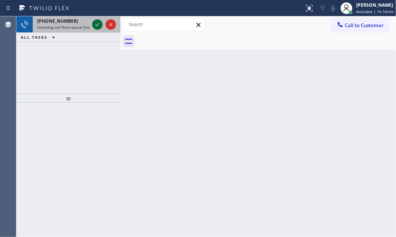
click at [94, 27] on icon at bounding box center [97, 24] width 9 height 9
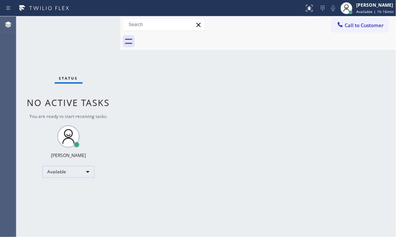
click at [94, 27] on div "Status No active tasks You are ready to start receiving tasks. [PERSON_NAME] Av…" at bounding box center [68, 126] width 104 height 221
drag, startPoint x: 94, startPoint y: 27, endPoint x: 92, endPoint y: 57, distance: 29.8
click at [93, 27] on div "Status No active tasks You are ready to start receiving tasks. [PERSON_NAME] Av…" at bounding box center [68, 126] width 104 height 221
click at [259, 96] on div "Back to Dashboard Change Sender ID Customers Technicians Select a contact Outbo…" at bounding box center [259, 126] width 276 height 221
click at [104, 29] on div "Status No active tasks You are ready to start receiving tasks. [PERSON_NAME] Av…" at bounding box center [68, 126] width 104 height 221
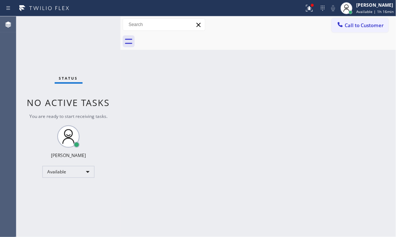
click at [104, 29] on div "Status No active tasks You are ready to start receiving tasks. [PERSON_NAME] Av…" at bounding box center [68, 126] width 104 height 221
click at [99, 31] on div "Status No active tasks You are ready to start receiving tasks. [PERSON_NAME] Av…" at bounding box center [68, 126] width 104 height 221
click at [170, 156] on div "Back to Dashboard Change Sender ID Customers Technicians Select a contact Outbo…" at bounding box center [259, 126] width 276 height 221
click at [179, 135] on div "Back to Dashboard Change Sender ID Customers Technicians Select a contact Outbo…" at bounding box center [259, 126] width 276 height 221
click at [303, 15] on button at bounding box center [309, 8] width 16 height 16
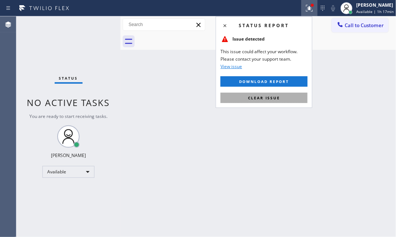
click at [263, 97] on span "Clear issue" at bounding box center [264, 97] width 32 height 5
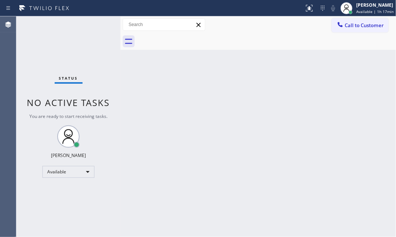
click at [93, 25] on div "Status No active tasks You are ready to start receiving tasks. [PERSON_NAME] Av…" at bounding box center [68, 126] width 104 height 221
click at [97, 24] on div "Status No active tasks You are ready to start receiving tasks. [PERSON_NAME] Av…" at bounding box center [68, 126] width 104 height 221
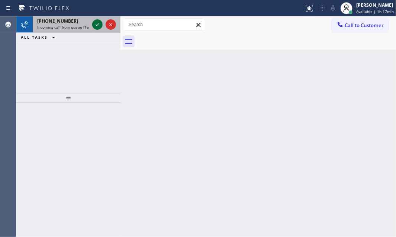
click at [99, 24] on icon at bounding box center [97, 24] width 9 height 9
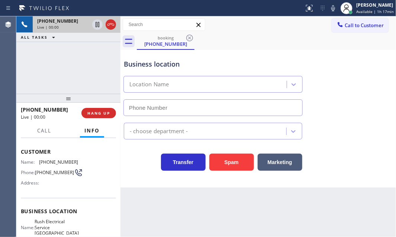
scroll to position [67, 0]
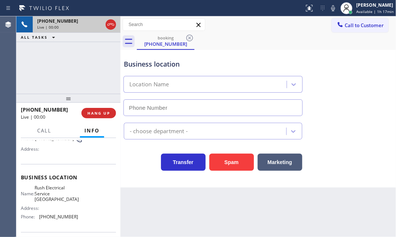
type input "(949) 328-5262"
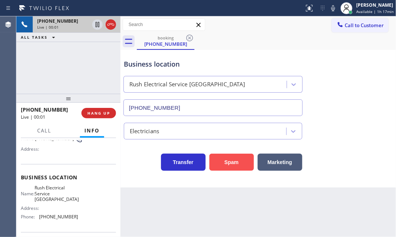
click at [222, 161] on button "Spam" at bounding box center [231, 162] width 45 height 17
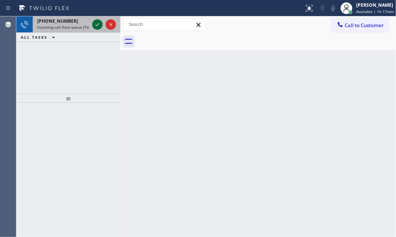
click at [94, 23] on icon at bounding box center [97, 24] width 9 height 9
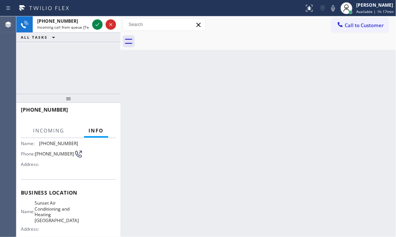
scroll to position [67, 0]
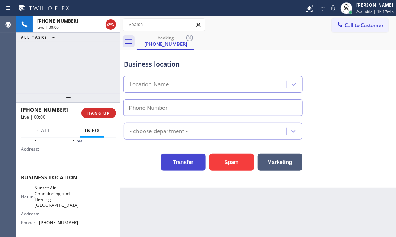
type input "(510) 621-6989"
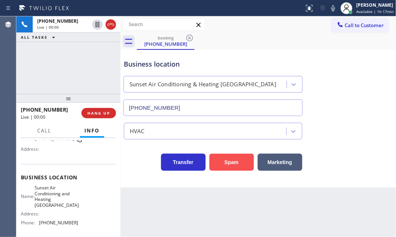
click at [216, 162] on button "Spam" at bounding box center [231, 162] width 45 height 17
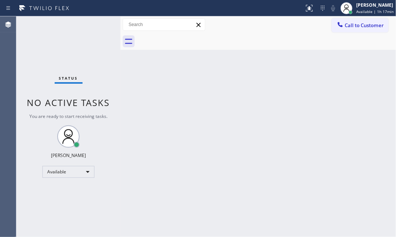
click at [93, 24] on div "Status No active tasks You are ready to start receiving tasks. [PERSON_NAME] Av…" at bounding box center [68, 126] width 104 height 221
click at [93, 27] on div "Status No active tasks You are ready to start receiving tasks. [PERSON_NAME] Av…" at bounding box center [68, 126] width 104 height 221
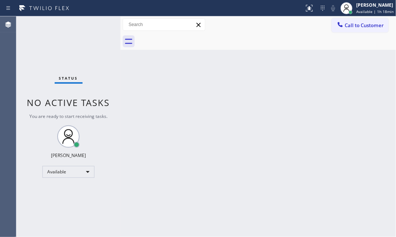
click at [93, 27] on div "Status No active tasks You are ready to start receiving tasks. [PERSON_NAME] Av…" at bounding box center [68, 126] width 104 height 221
click at [99, 27] on div "Status No active tasks You are ready to start receiving tasks. [PERSON_NAME] Av…" at bounding box center [68, 126] width 104 height 221
click at [99, 26] on div "Status No active tasks You are ready to start receiving tasks. [PERSON_NAME] Av…" at bounding box center [68, 126] width 104 height 221
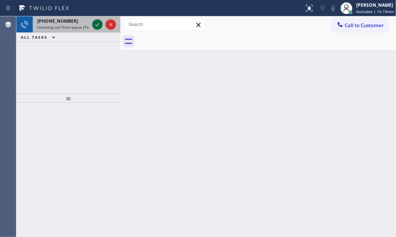
click at [97, 23] on icon at bounding box center [97, 24] width 9 height 9
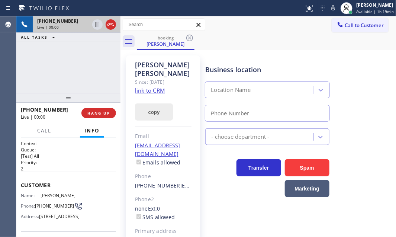
type input "(855) 907-1049"
click at [99, 24] on icon at bounding box center [97, 24] width 9 height 9
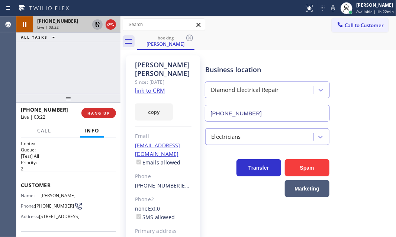
click at [334, 52] on div "Yolanda Russell Since: 20 may 2020 link to CRM copy Email ycraw@msn.com Emails …" at bounding box center [258, 171] width 272 height 238
click at [97, 26] on icon at bounding box center [97, 24] width 5 height 5
click at [227, 36] on div "booking Yolanda Russell" at bounding box center [266, 41] width 259 height 17
click at [108, 23] on icon at bounding box center [110, 24] width 9 height 9
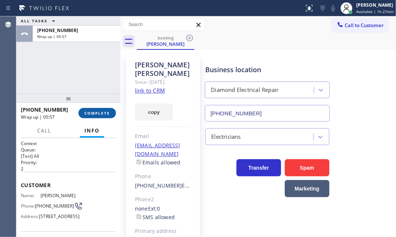
click at [94, 110] on span "COMPLETE" at bounding box center [97, 112] width 26 height 5
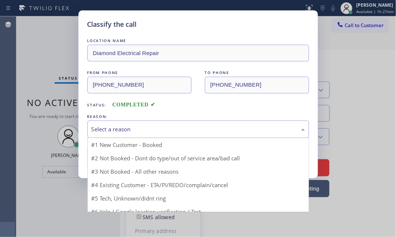
click at [159, 129] on div "Select a reason" at bounding box center [199, 129] width 214 height 9
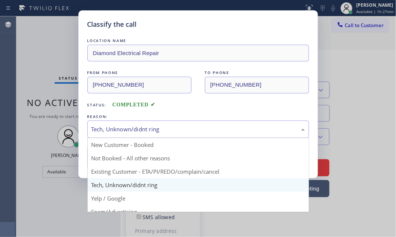
click at [150, 130] on div "Tech, Unknown/didnt ring" at bounding box center [199, 129] width 214 height 9
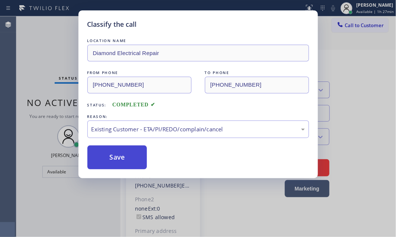
click at [112, 160] on button "Save" at bounding box center [117, 157] width 60 height 24
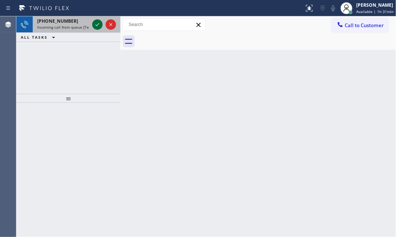
click at [94, 22] on icon at bounding box center [97, 24] width 9 height 9
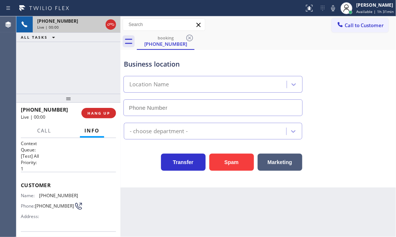
type input "(650) 290-6848"
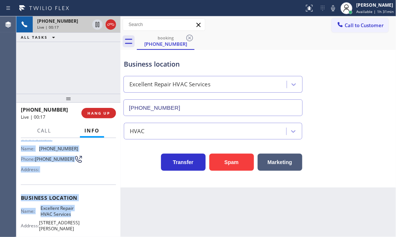
scroll to position [81, 0]
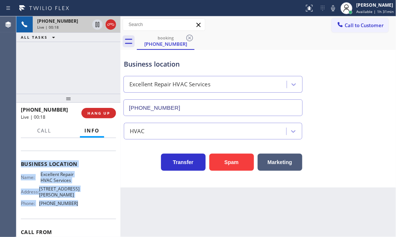
drag, startPoint x: 20, startPoint y: 180, endPoint x: 80, endPoint y: 208, distance: 65.9
click at [80, 208] on div "Context Queue: [Test] All Priority: 1 Customer Name: (443) 500-7943 Phone: (443…" at bounding box center [68, 167] width 95 height 215
copy div "Customer Name: (443) 500-7943 Phone: (443) 500-7943 Address: Business location …"
click at [97, 24] on icon at bounding box center [97, 24] width 9 height 9
click at [98, 24] on icon at bounding box center [97, 24] width 5 height 5
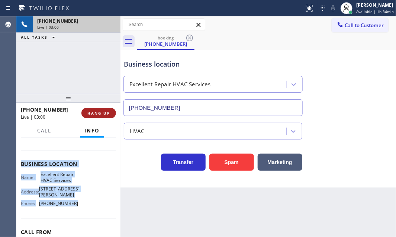
click at [104, 112] on span "HANG UP" at bounding box center [98, 112] width 23 height 5
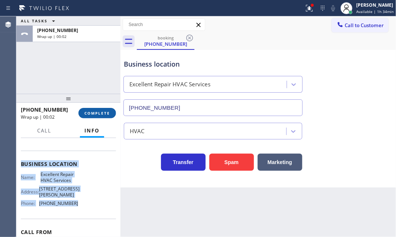
click at [95, 115] on span "COMPLETE" at bounding box center [97, 112] width 26 height 5
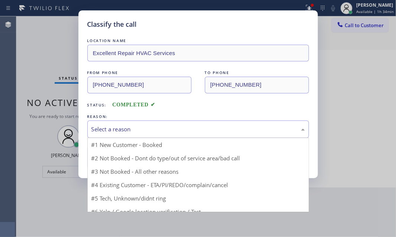
click at [160, 127] on div "Select a reason" at bounding box center [199, 129] width 214 height 9
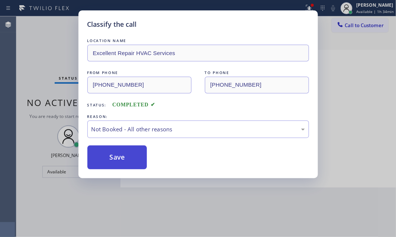
drag, startPoint x: 137, startPoint y: 156, endPoint x: 102, endPoint y: 156, distance: 34.6
click at [103, 156] on button "Save" at bounding box center [117, 157] width 60 height 24
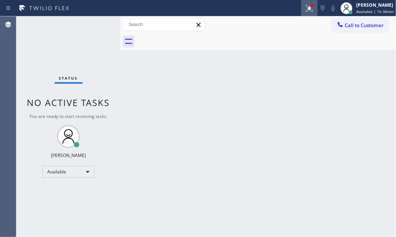
click at [307, 10] on icon at bounding box center [309, 8] width 7 height 7
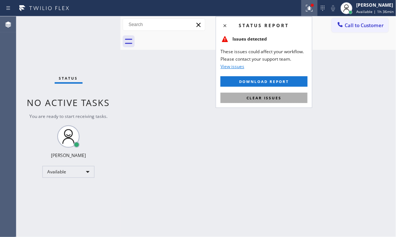
click at [283, 94] on button "Clear issues" at bounding box center [264, 98] width 87 height 10
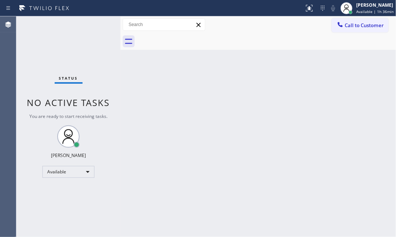
click at [330, 65] on div "Back to Dashboard Change Sender ID Customers Technicians Select a contact Outbo…" at bounding box center [259, 126] width 276 height 221
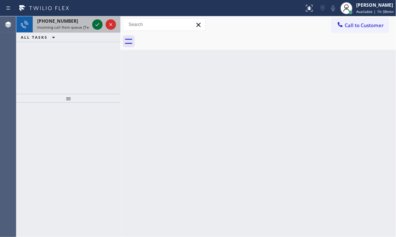
click at [99, 25] on icon at bounding box center [97, 24] width 9 height 9
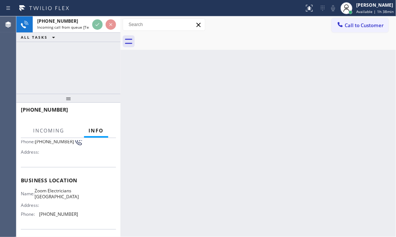
scroll to position [67, 0]
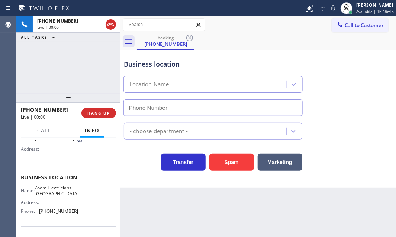
type input "[PHONE_NUMBER]"
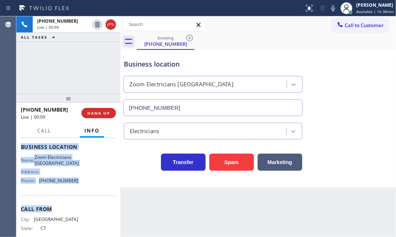
scroll to position [101, 0]
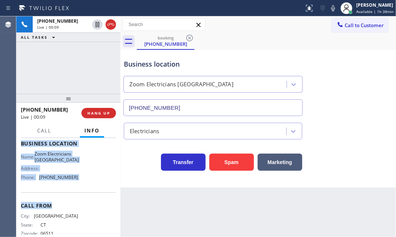
drag, startPoint x: 31, startPoint y: 185, endPoint x: 85, endPoint y: 205, distance: 58.3
click at [85, 206] on div "Context Queue: [Test] All Priority: 1 Customer Name: (203) 508-3009 Phone: (203…" at bounding box center [68, 143] width 95 height 209
click at [88, 183] on div "Name: Zoom Electricians Presidio Heights Address: Phone: (415) 599-7350" at bounding box center [68, 167] width 95 height 32
click at [78, 183] on div "Name: Zoom Electricians Presidio Heights Address: Phone: (415) 599-7350" at bounding box center [68, 167] width 95 height 32
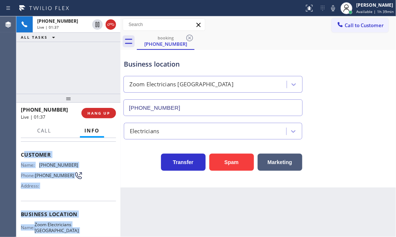
scroll to position [0, 0]
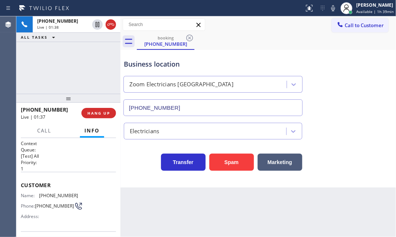
click at [66, 169] on p "1" at bounding box center [68, 169] width 95 height 6
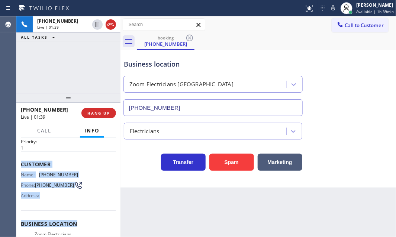
scroll to position [67, 0]
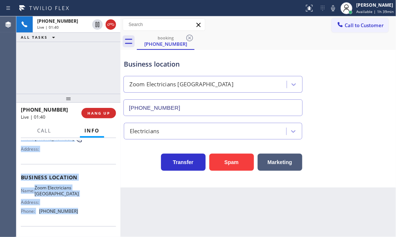
drag, startPoint x: 53, startPoint y: 197, endPoint x: 140, endPoint y: 209, distance: 87.6
click at [83, 222] on div "Context Queue: [Test] All Priority: 1 Customer Name: (203) 508-3009 Phone: (203…" at bounding box center [68, 177] width 95 height 209
copy div "Customer Name: (203) 508-3009 Phone: (203) 508-3009 Address: Business location …"
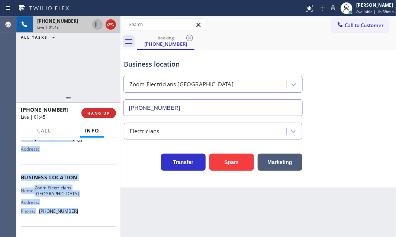
click at [97, 28] on icon at bounding box center [97, 24] width 9 height 9
click at [96, 25] on icon at bounding box center [97, 24] width 9 height 9
click at [96, 26] on icon at bounding box center [97, 24] width 9 height 9
click at [97, 26] on icon at bounding box center [97, 24] width 9 height 9
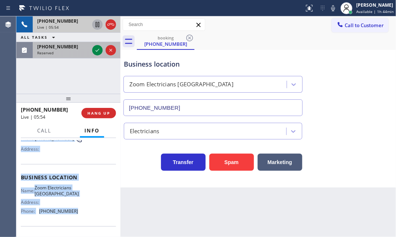
click at [91, 49] on div at bounding box center [104, 50] width 27 height 16
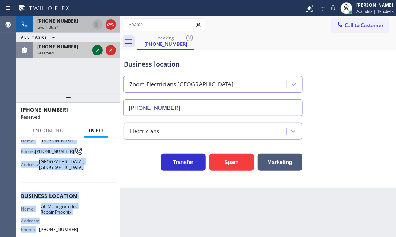
scroll to position [80, 0]
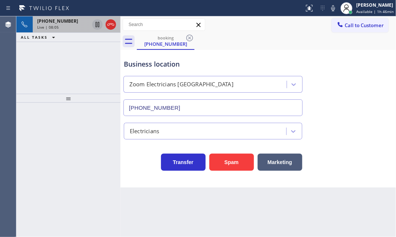
click at [64, 27] on div "Live | 08:05" at bounding box center [63, 27] width 52 height 5
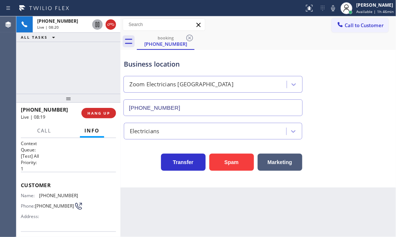
click at [261, 9] on div at bounding box center [152, 8] width 298 height 12
click at [358, 28] on span "Call to Customer" at bounding box center [364, 25] width 39 height 7
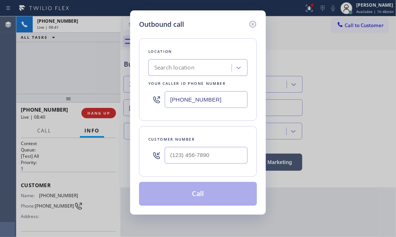
click at [221, 95] on input "(424) 324-3931" at bounding box center [206, 99] width 83 height 17
paste input "15) 599-7350"
type input "[PHONE_NUMBER]"
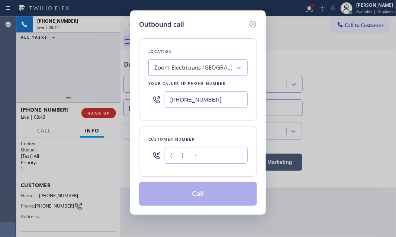
click at [223, 157] on input "(___) ___-____" at bounding box center [206, 155] width 83 height 17
paste input "203) 508-3009"
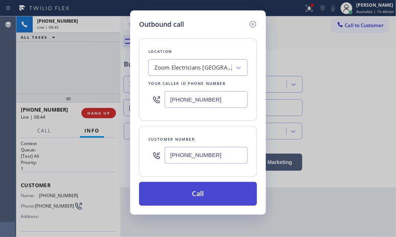
click at [196, 195] on button "Call" at bounding box center [198, 194] width 118 height 24
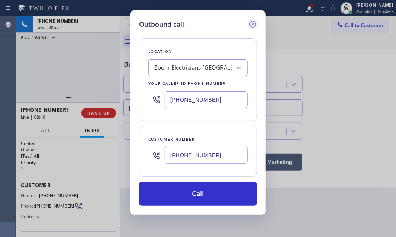
click at [250, 22] on icon at bounding box center [253, 24] width 7 height 7
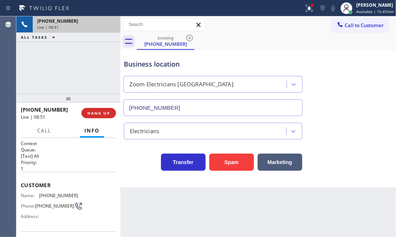
click at [82, 26] on div "Live | 08:51" at bounding box center [76, 27] width 79 height 5
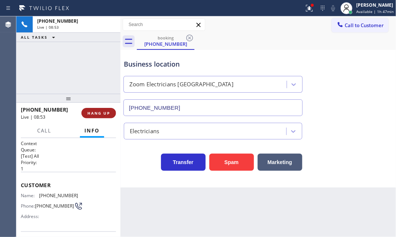
click at [103, 115] on span "HANG UP" at bounding box center [98, 112] width 23 height 5
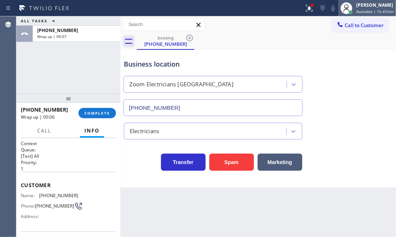
click at [362, 10] on span "Available | 1h 47min" at bounding box center [375, 11] width 38 height 5
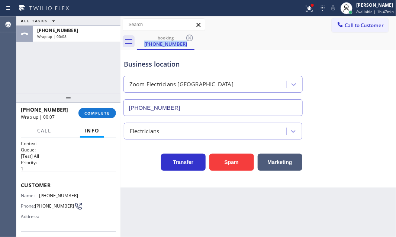
drag, startPoint x: 235, startPoint y: 41, endPoint x: 350, endPoint y: 41, distance: 114.6
click at [259, 43] on div "booking (203) 508-3009" at bounding box center [266, 41] width 259 height 17
click at [367, 25] on span "Call to Customer" at bounding box center [364, 25] width 39 height 7
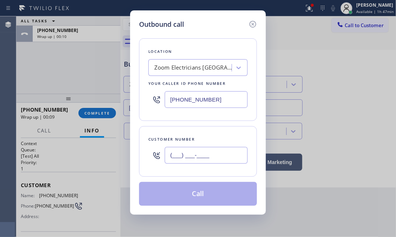
click at [208, 154] on input "(___) ___-____" at bounding box center [206, 155] width 83 height 17
paste input "203) 508-3009"
type input "[PHONE_NUMBER]"
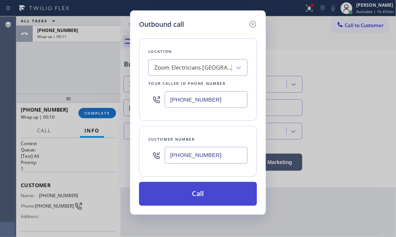
click at [201, 191] on button "Call" at bounding box center [198, 194] width 118 height 24
click at [206, 195] on button "Call" at bounding box center [198, 194] width 118 height 24
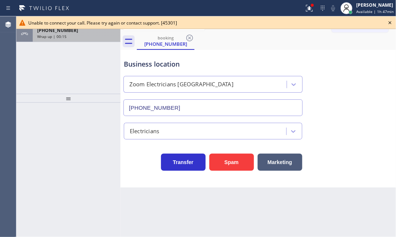
click at [92, 48] on div "ALL TASKS ALL TASKS ACTIVE TASKS TASKS IN WRAP UP +12035083009 Wrap up | 00:15" at bounding box center [68, 54] width 104 height 77
click at [390, 23] on icon at bounding box center [390, 22] width 9 height 9
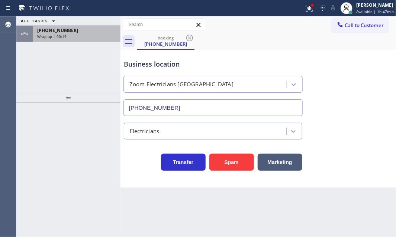
click at [65, 37] on span "Wrap up | 00:19" at bounding box center [51, 36] width 29 height 5
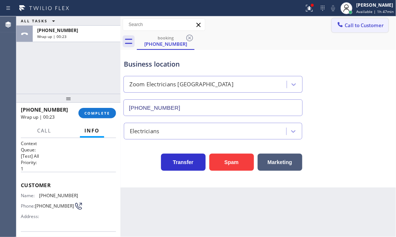
click at [354, 25] on span "Call to Customer" at bounding box center [364, 25] width 39 height 7
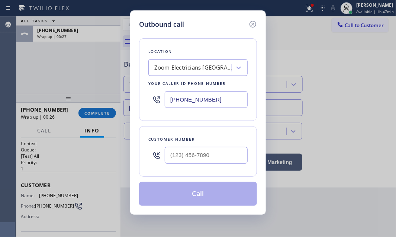
click at [227, 98] on input "[PHONE_NUMBER]" at bounding box center [206, 99] width 83 height 17
paste input "text"
type input "[PHONE_NUMBER]"
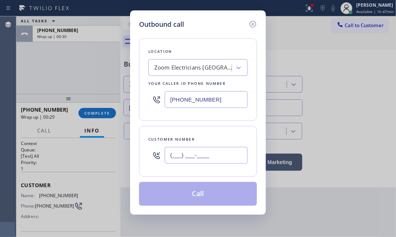
click at [208, 154] on input "(___) ___-____" at bounding box center [206, 155] width 83 height 17
paste input "203) 508-3009"
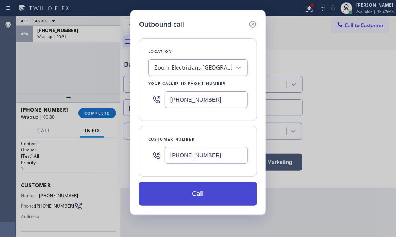
type input "[PHONE_NUMBER]"
click at [201, 193] on button "Call" at bounding box center [198, 194] width 118 height 24
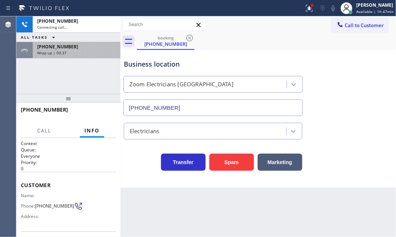
click at [84, 48] on div "[PHONE_NUMBER]" at bounding box center [76, 47] width 79 height 6
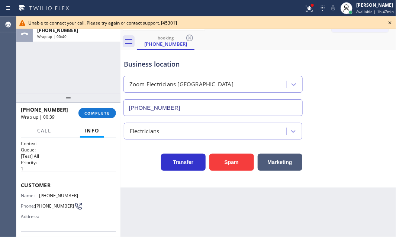
drag, startPoint x: 392, startPoint y: 22, endPoint x: 392, endPoint y: 31, distance: 8.6
click at [392, 22] on icon at bounding box center [390, 22] width 9 height 9
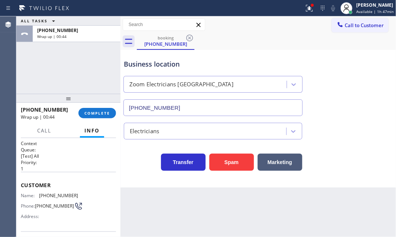
drag, startPoint x: 311, startPoint y: 44, endPoint x: 309, endPoint y: 30, distance: 13.6
click at [310, 38] on div "booking (203) 508-3009" at bounding box center [266, 41] width 259 height 17
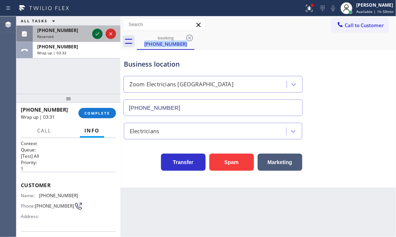
click at [97, 33] on icon at bounding box center [97, 33] width 9 height 9
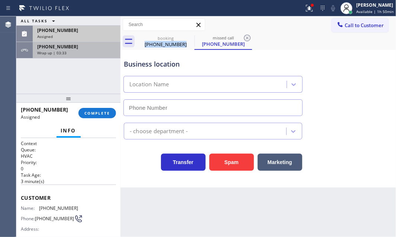
type input "(805) 719-7386"
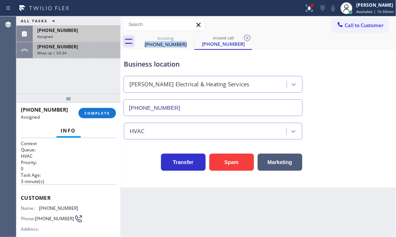
click at [90, 50] on div "Wrap up | 03:34" at bounding box center [76, 52] width 79 height 5
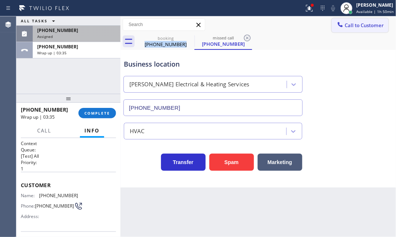
click at [361, 27] on span "Call to Customer" at bounding box center [364, 25] width 39 height 7
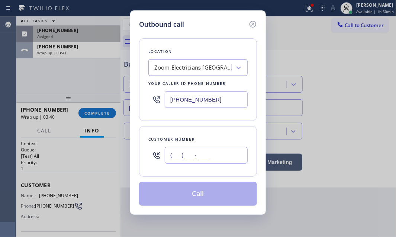
click at [221, 153] on input "(___) ___-____" at bounding box center [206, 155] width 83 height 17
paste input "203) 508-3009"
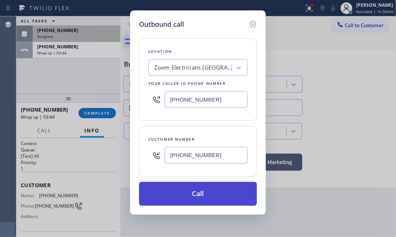
click at [212, 195] on button "Call" at bounding box center [198, 194] width 118 height 24
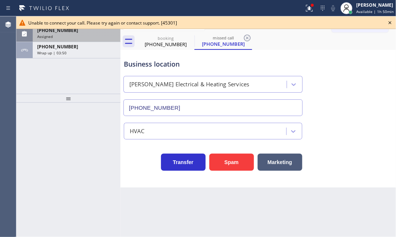
click at [391, 22] on icon at bounding box center [390, 22] width 9 height 9
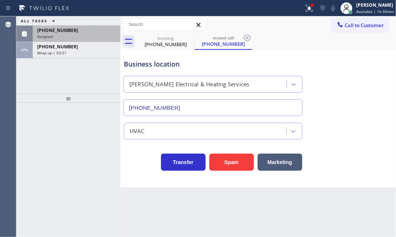
click at [93, 73] on div "ALL TASKS ALL TASKS ACTIVE TASKS TASKS IN WRAP UP (805) 475-8772 Assigned +1203…" at bounding box center [68, 54] width 104 height 77
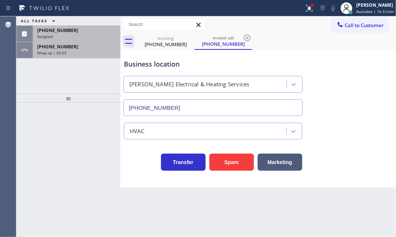
click at [93, 52] on div "Wrap up | 03:55" at bounding box center [76, 52] width 79 height 5
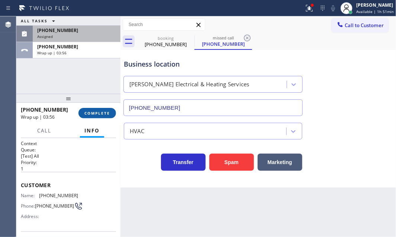
click at [95, 115] on span "COMPLETE" at bounding box center [97, 112] width 26 height 5
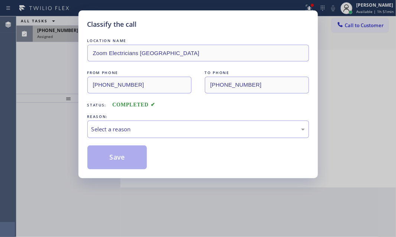
click at [131, 126] on div "Select a reason" at bounding box center [199, 129] width 214 height 9
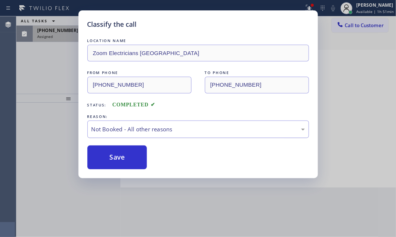
drag, startPoint x: 141, startPoint y: 127, endPoint x: 131, endPoint y: 136, distance: 13.2
click at [138, 130] on div "Not Booked - All other reasons" at bounding box center [199, 129] width 214 height 9
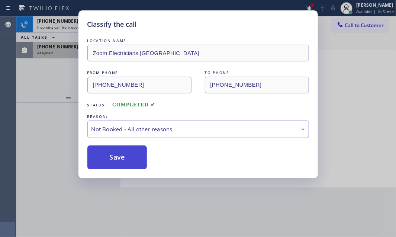
drag, startPoint x: 113, startPoint y: 156, endPoint x: 110, endPoint y: 146, distance: 9.7
click at [112, 153] on button "Save" at bounding box center [117, 157] width 60 height 24
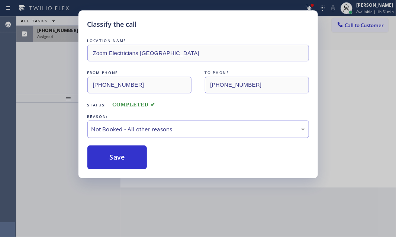
click at [65, 22] on div "Classify the call LOCATION NAME Zoom Electricians Presidio Heights FROM PHONE (…" at bounding box center [198, 118] width 396 height 237
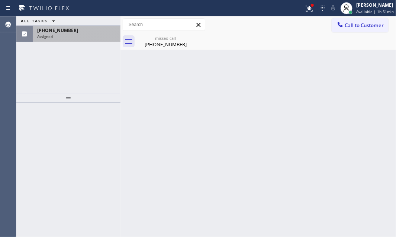
click at [70, 36] on div "Assigned" at bounding box center [76, 36] width 79 height 5
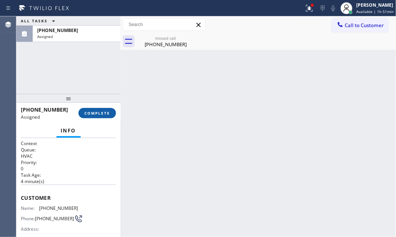
click at [105, 112] on span "COMPLETE" at bounding box center [97, 112] width 26 height 5
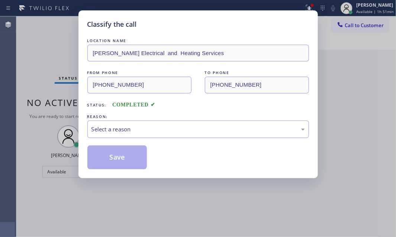
click at [182, 126] on div "Select a reason" at bounding box center [199, 129] width 214 height 9
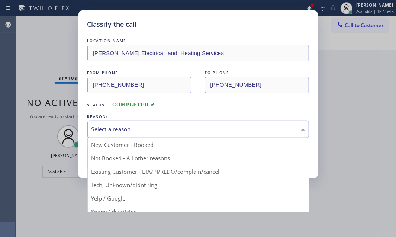
drag, startPoint x: 119, startPoint y: 160, endPoint x: 110, endPoint y: 162, distance: 9.7
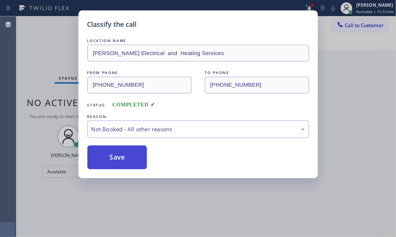
click at [110, 162] on button "Save" at bounding box center [117, 157] width 60 height 24
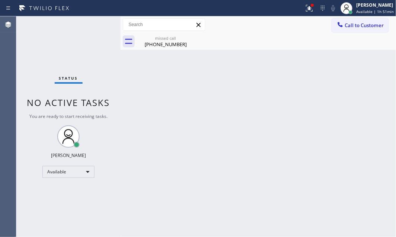
click at [357, 28] on button "Call to Customer" at bounding box center [360, 25] width 57 height 14
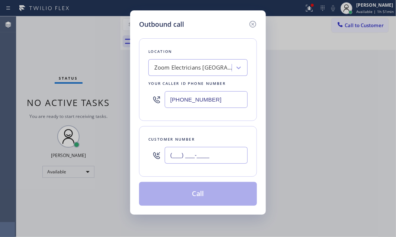
click at [206, 156] on input "(___) ___-____" at bounding box center [206, 155] width 83 height 17
paste input "203) 508-3009"
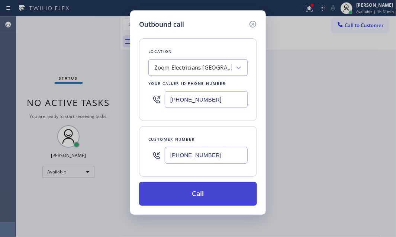
type input "[PHONE_NUMBER]"
click at [218, 196] on button "Call" at bounding box center [198, 194] width 118 height 24
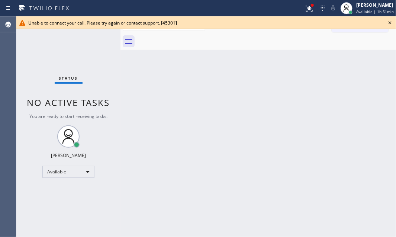
click at [390, 21] on icon at bounding box center [390, 22] width 9 height 9
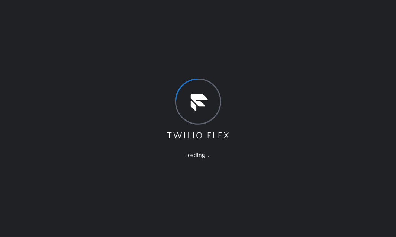
click at [228, 61] on div "Loading ..." at bounding box center [198, 118] width 396 height 237
click at [298, 141] on div "Loading ..." at bounding box center [198, 118] width 396 height 237
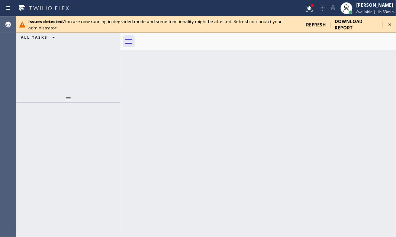
click at [388, 23] on icon at bounding box center [390, 24] width 9 height 9
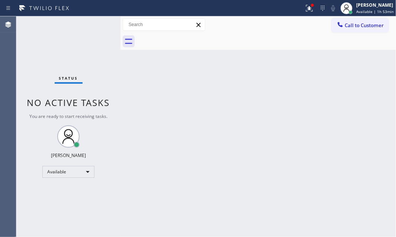
drag, startPoint x: 364, startPoint y: 29, endPoint x: 380, endPoint y: 35, distance: 17.1
click at [364, 29] on button "Call to Customer" at bounding box center [360, 25] width 57 height 14
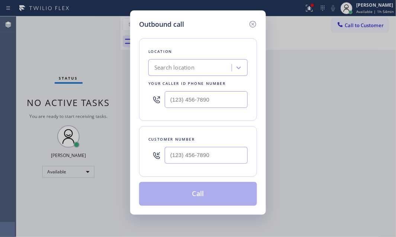
drag, startPoint x: 253, startPoint y: 24, endPoint x: 255, endPoint y: 32, distance: 8.1
click at [253, 24] on icon at bounding box center [253, 24] width 7 height 7
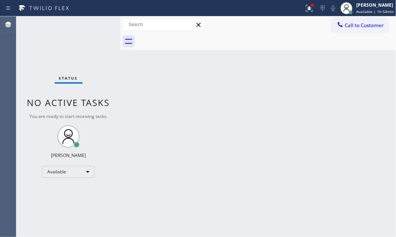
click at [298, 134] on div "Back to Dashboard Change Sender ID Customers Technicians Select a contact Outbo…" at bounding box center [259, 126] width 276 height 221
click at [349, 6] on div at bounding box center [347, 8] width 16 height 16
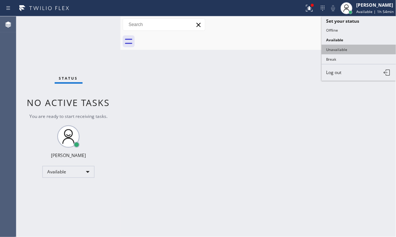
click at [344, 47] on button "Unavailable" at bounding box center [359, 50] width 74 height 10
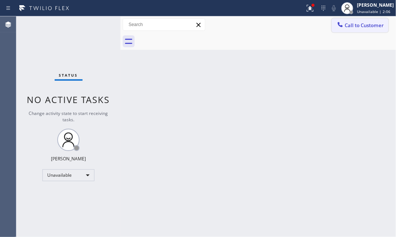
click at [358, 25] on span "Call to Customer" at bounding box center [364, 25] width 39 height 7
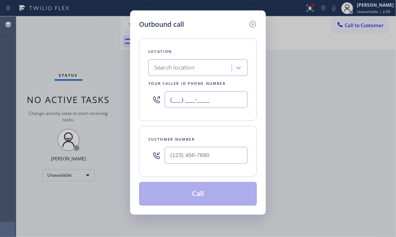
click at [218, 100] on input "(___) ___-____" at bounding box center [206, 99] width 83 height 17
paste input "415) 599-7350"
type input "(415) 599-7350"
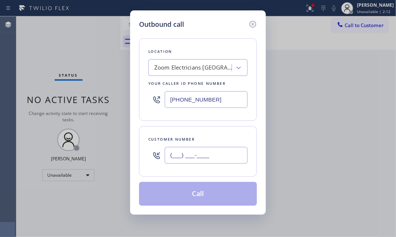
click at [209, 155] on input "(___) ___-____" at bounding box center [206, 155] width 83 height 17
paste input "203) 508-3009"
type input "[PHONE_NUMBER]"
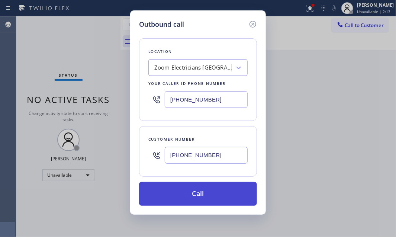
click at [209, 189] on button "Call" at bounding box center [198, 194] width 118 height 24
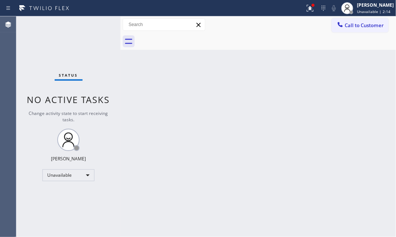
type input "(415) 599-7350"
click at [353, 25] on span "Call to Customer" at bounding box center [364, 25] width 39 height 7
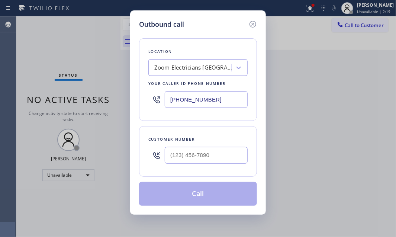
type input "(___) ___-____"
click at [202, 153] on input "(___) ___-____" at bounding box center [206, 155] width 83 height 17
click at [199, 156] on input "(___) ___-____" at bounding box center [206, 155] width 83 height 17
paste input "203) 508-3009"
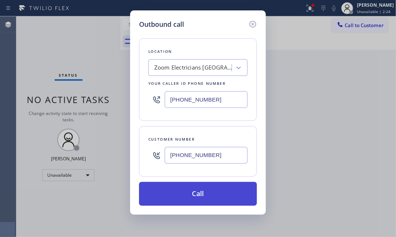
type input "[PHONE_NUMBER]"
click at [198, 193] on button "Call" at bounding box center [198, 194] width 118 height 24
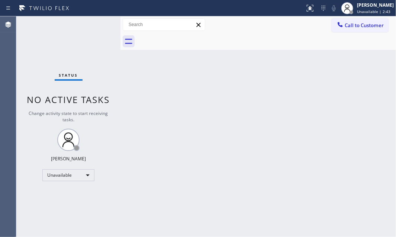
drag, startPoint x: 368, startPoint y: 29, endPoint x: 375, endPoint y: 31, distance: 6.6
click at [369, 28] on button "Call to Customer" at bounding box center [360, 25] width 57 height 14
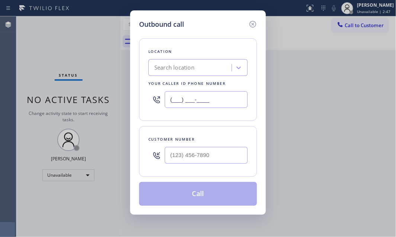
click at [232, 97] on input "(___) ___-____" at bounding box center [206, 99] width 83 height 17
paste input "203) 508-3009"
click at [215, 98] on input "[PHONE_NUMBER]" at bounding box center [206, 99] width 83 height 17
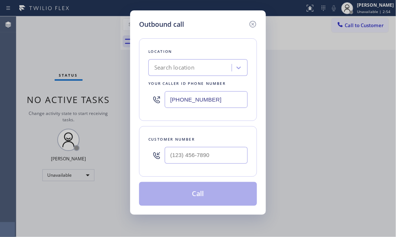
paste input "text"
type input "[PHONE_NUMBER]"
type input "(___) ___-____"
click at [223, 150] on input "(___) ___-____" at bounding box center [206, 155] width 83 height 17
click at [252, 25] on icon at bounding box center [253, 24] width 9 height 9
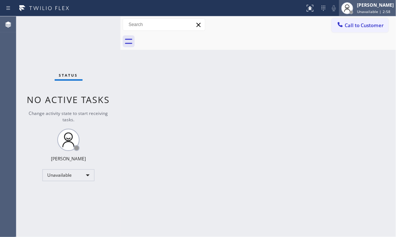
click at [360, 7] on div "[PERSON_NAME]" at bounding box center [375, 5] width 37 height 6
click at [264, 122] on div "Back to Dashboard Change Sender ID Customers Technicians Select a contact Outbo…" at bounding box center [259, 126] width 276 height 221
click at [353, 28] on span "Call to Customer" at bounding box center [364, 25] width 39 height 7
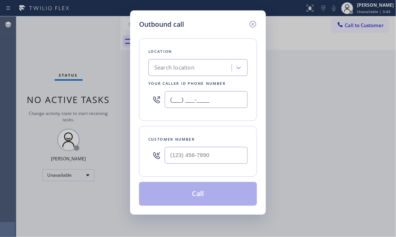
click at [215, 99] on input "(___) ___-____" at bounding box center [206, 99] width 83 height 17
paste input "2035"
click at [218, 100] on input "(___) ___-2035" at bounding box center [206, 99] width 83 height 17
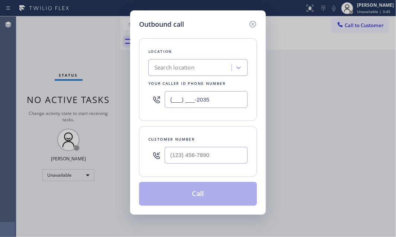
click at [218, 100] on input "(___) ___-2035" at bounding box center [206, 99] width 83 height 17
paste input "203) 508-3009"
type input "[PHONE_NUMBER]"
click at [250, 24] on icon at bounding box center [253, 24] width 9 height 9
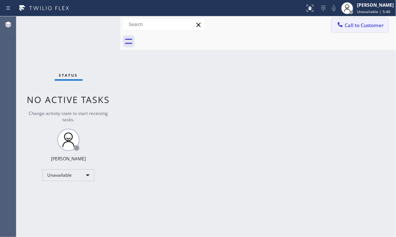
click at [354, 25] on span "Call to Customer" at bounding box center [364, 25] width 39 height 7
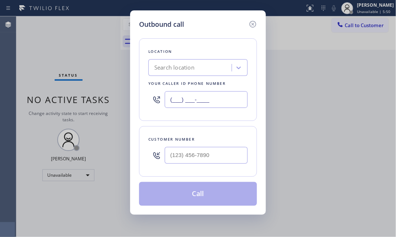
click at [216, 99] on input "(___) ___-____" at bounding box center [206, 99] width 83 height 17
paste input "415) 599-7350"
type input "[PHONE_NUMBER]"
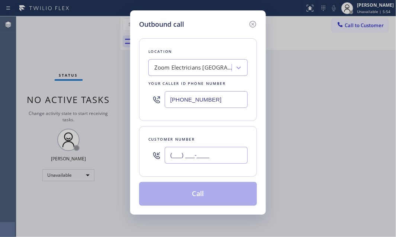
click at [215, 153] on input "(___) ___-____" at bounding box center [206, 155] width 83 height 17
paste input "203) 508-3009"
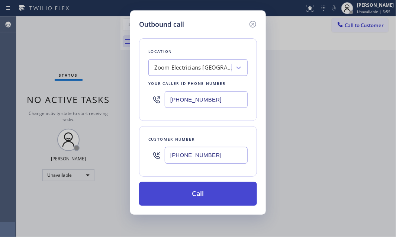
type input "[PHONE_NUMBER]"
click at [205, 192] on button "Call" at bounding box center [198, 194] width 118 height 24
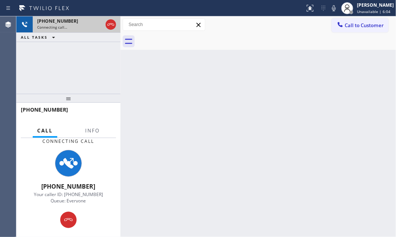
click at [81, 26] on div "Connecting call…" at bounding box center [69, 27] width 65 height 5
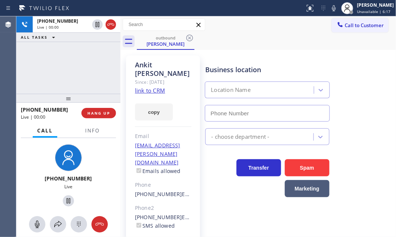
type input "[PHONE_NUMBER]"
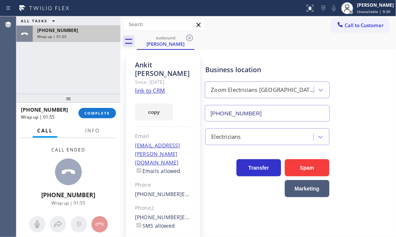
click at [81, 33] on div "[PHONE_NUMBER]" at bounding box center [76, 30] width 79 height 6
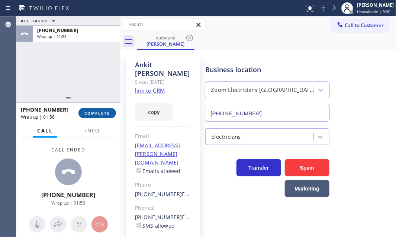
click at [93, 111] on span "COMPLETE" at bounding box center [97, 112] width 26 height 5
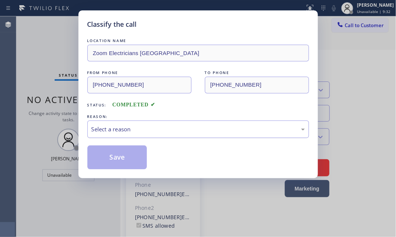
click at [135, 121] on div "Select a reason" at bounding box center [198, 129] width 222 height 17
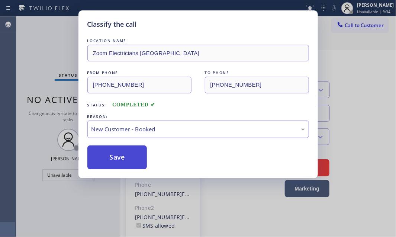
click at [106, 149] on button "Save" at bounding box center [117, 157] width 60 height 24
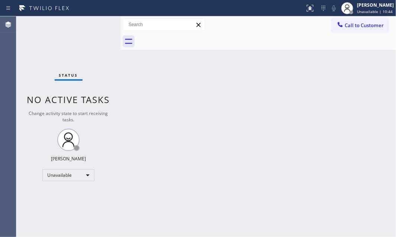
click at [365, 26] on span "Call to Customer" at bounding box center [364, 25] width 39 height 7
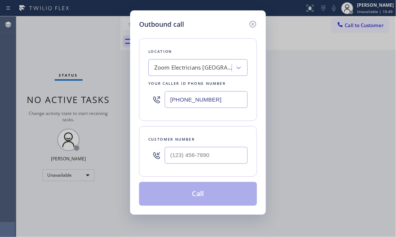
click at [220, 98] on input "[PHONE_NUMBER]" at bounding box center [206, 99] width 83 height 17
paste input "text"
type input "[PHONE_NUMBER]"
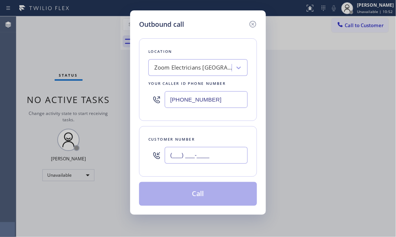
click at [212, 156] on input "(___) ___-____" at bounding box center [206, 155] width 83 height 17
paste input "203) 508-3009"
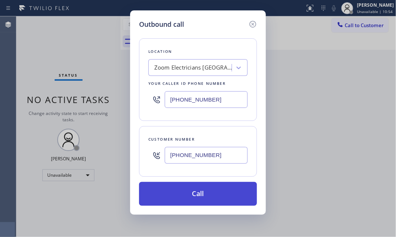
type input "[PHONE_NUMBER]"
click at [208, 186] on button "Call" at bounding box center [198, 194] width 118 height 24
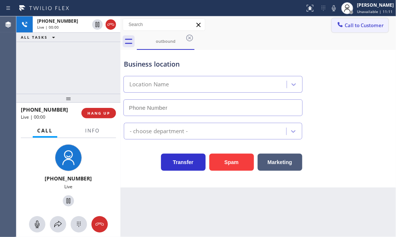
type input "[PHONE_NUMBER]"
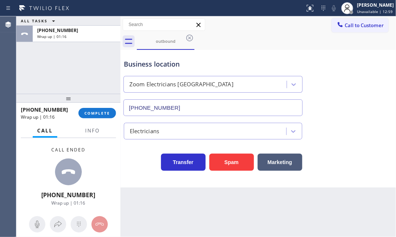
click at [64, 75] on div "ALL TASKS ALL TASKS ACTIVE TASKS TASKS IN WRAP UP [PHONE_NUMBER] Wrap up | 01:16" at bounding box center [68, 54] width 104 height 77
click at [107, 112] on span "COMPLETE" at bounding box center [97, 112] width 26 height 5
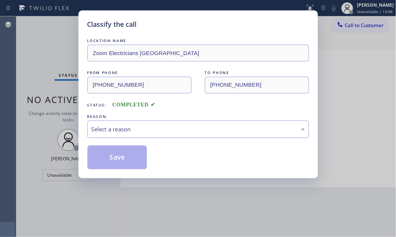
click at [186, 129] on div "Select a reason" at bounding box center [199, 129] width 214 height 9
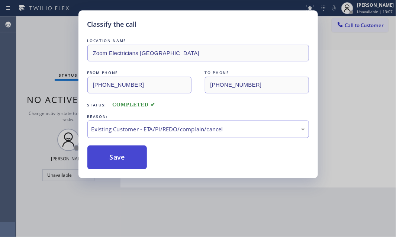
click at [115, 161] on button "Save" at bounding box center [117, 157] width 60 height 24
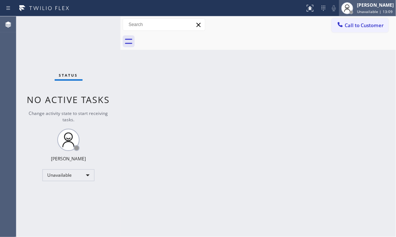
click at [357, 7] on div "[PERSON_NAME]" at bounding box center [375, 5] width 37 height 6
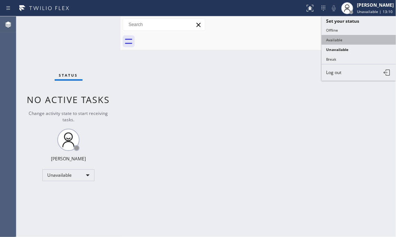
click at [349, 37] on button "Available" at bounding box center [359, 40] width 74 height 10
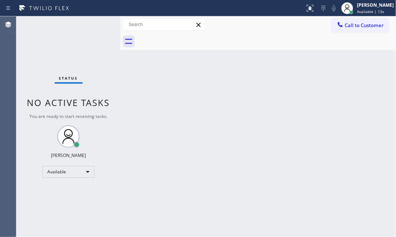
click at [91, 26] on div "Status No active tasks You are ready to start receiving tasks. [PERSON_NAME] Av…" at bounding box center [68, 126] width 104 height 221
click at [94, 26] on div "Status No active tasks You are ready to start receiving tasks. [PERSON_NAME] Av…" at bounding box center [68, 126] width 104 height 221
click at [94, 25] on div "Status No active tasks You are ready to start receiving tasks. [PERSON_NAME] Av…" at bounding box center [68, 126] width 104 height 221
click at [97, 26] on div "Status No active tasks You are ready to start receiving tasks. [PERSON_NAME] Av…" at bounding box center [68, 126] width 104 height 221
click at [91, 26] on div "Status No active tasks You are ready to start receiving tasks. [PERSON_NAME] Av…" at bounding box center [68, 126] width 104 height 221
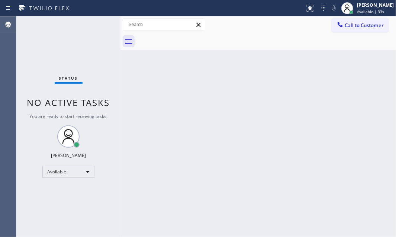
click at [91, 26] on div "Status No active tasks You are ready to start receiving tasks. [PERSON_NAME] Av…" at bounding box center [68, 126] width 104 height 221
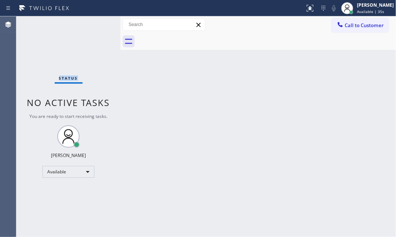
click at [91, 23] on div "Status No active tasks You are ready to start receiving tasks. [PERSON_NAME] Av…" at bounding box center [68, 126] width 104 height 221
click at [91, 20] on div "Status No active tasks You are ready to start receiving tasks. [PERSON_NAME] Av…" at bounding box center [68, 126] width 104 height 221
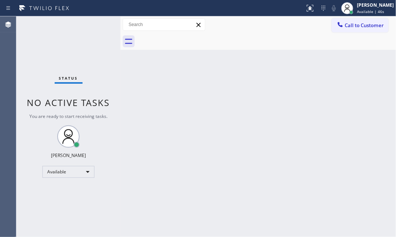
click at [91, 20] on div "Status No active tasks You are ready to start receiving tasks. [PERSON_NAME] Av…" at bounding box center [68, 126] width 104 height 221
click at [91, 19] on div "Status No active tasks You are ready to start receiving tasks. [PERSON_NAME] Av…" at bounding box center [68, 126] width 104 height 221
click at [93, 26] on div "Status No active tasks You are ready to start receiving tasks. [PERSON_NAME] Av…" at bounding box center [68, 126] width 104 height 221
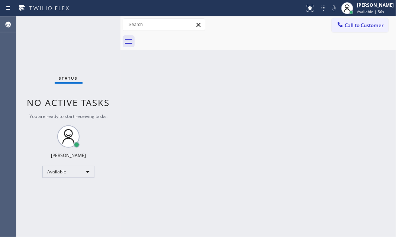
click at [93, 26] on div "Status No active tasks You are ready to start receiving tasks. [PERSON_NAME] Av…" at bounding box center [68, 126] width 104 height 221
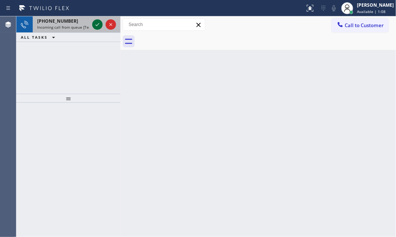
click at [94, 25] on icon at bounding box center [97, 24] width 9 height 9
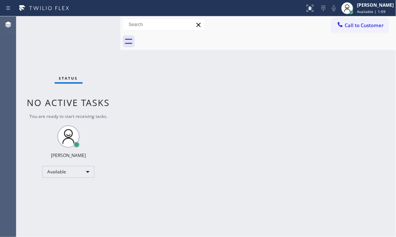
click at [95, 26] on div "Status No active tasks You are ready to start receiving tasks. [PERSON_NAME] Av…" at bounding box center [68, 126] width 104 height 221
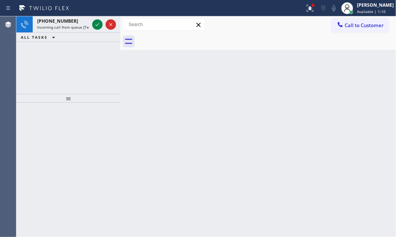
drag, startPoint x: 303, startPoint y: 12, endPoint x: 309, endPoint y: 39, distance: 28.2
click at [304, 13] on button at bounding box center [310, 8] width 16 height 16
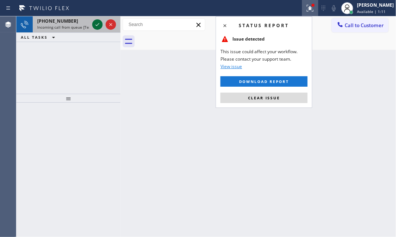
click at [99, 26] on icon at bounding box center [97, 24] width 9 height 9
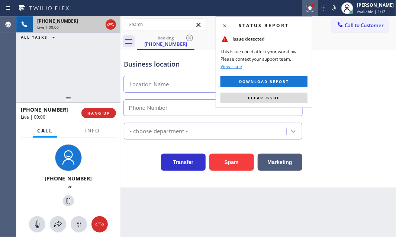
click at [262, 88] on div "Status report Issue detected This issue could affect your workflow. Please cont…" at bounding box center [264, 62] width 97 height 92
click at [259, 97] on span "Clear issue" at bounding box center [264, 97] width 32 height 5
type input "[PHONE_NUMBER]"
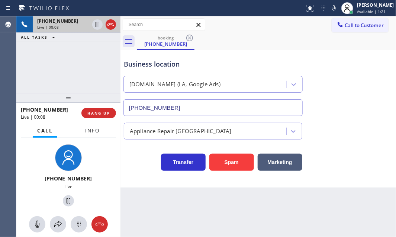
click at [90, 134] on button "Info" at bounding box center [92, 131] width 23 height 15
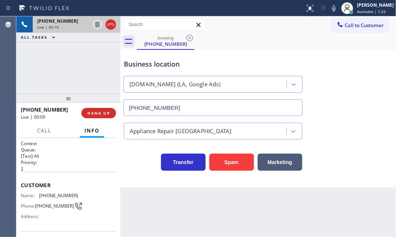
scroll to position [67, 0]
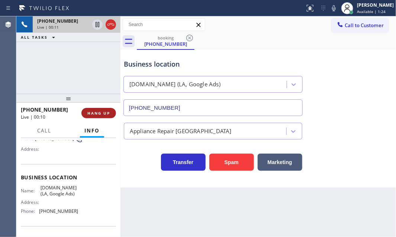
click at [109, 115] on span "HANG UP" at bounding box center [98, 112] width 23 height 5
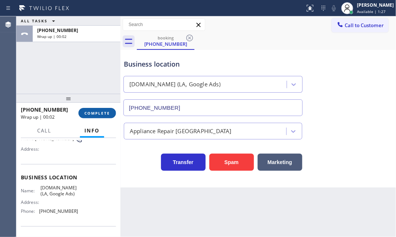
click at [101, 113] on span "COMPLETE" at bounding box center [97, 112] width 26 height 5
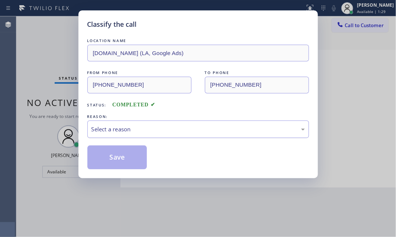
click at [232, 125] on div "Select a reason" at bounding box center [199, 129] width 214 height 9
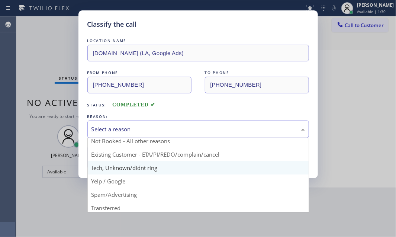
scroll to position [49, 0]
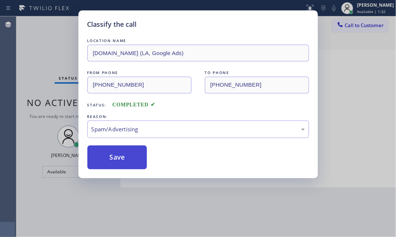
click at [108, 149] on button "Save" at bounding box center [117, 157] width 60 height 24
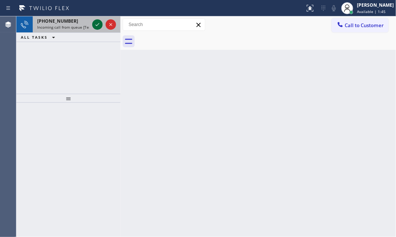
click at [99, 25] on icon at bounding box center [97, 24] width 9 height 9
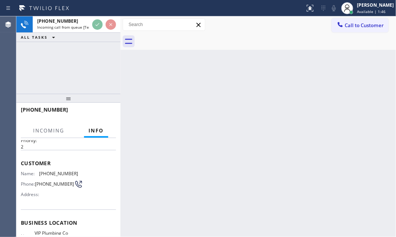
scroll to position [33, 0]
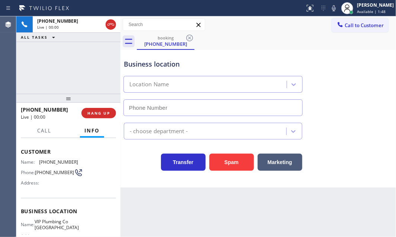
type input "[PHONE_NUMBER]"
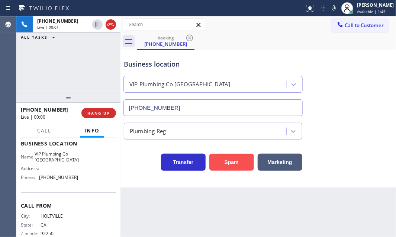
click at [238, 162] on button "Spam" at bounding box center [231, 162] width 45 height 17
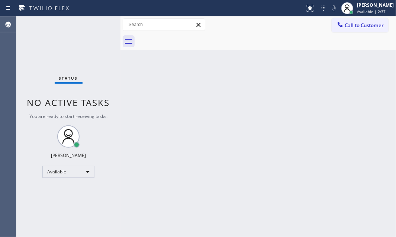
click at [93, 26] on div "Status No active tasks You are ready to start receiving tasks. [PERSON_NAME] Av…" at bounding box center [68, 126] width 104 height 221
click at [92, 33] on div "Status No active tasks You are ready to start receiving tasks. [PERSON_NAME] Av…" at bounding box center [68, 126] width 104 height 221
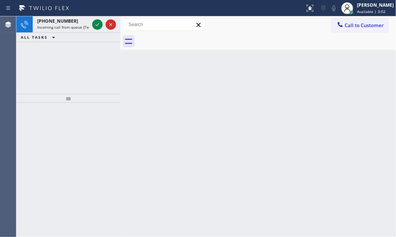
drag, startPoint x: 94, startPoint y: 27, endPoint x: 96, endPoint y: 23, distance: 4.2
click at [96, 23] on icon at bounding box center [97, 24] width 9 height 9
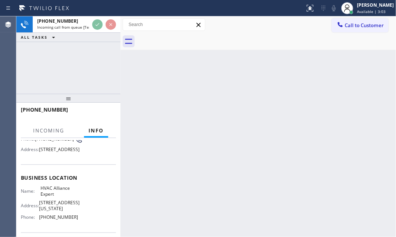
scroll to position [67, 0]
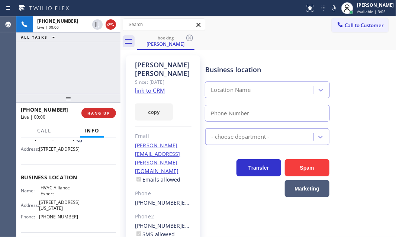
type input "[PHONE_NUMBER]"
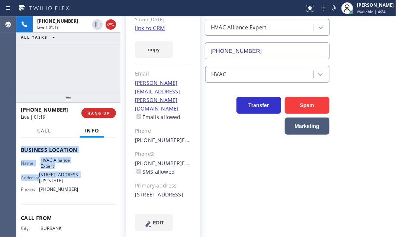
scroll to position [101, 0]
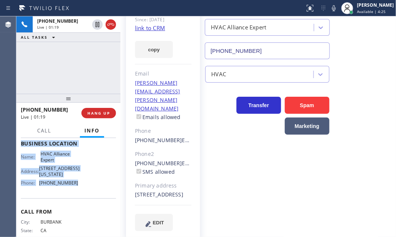
drag, startPoint x: 19, startPoint y: 181, endPoint x: 81, endPoint y: 211, distance: 69.4
click at [81, 211] on div "Context Queue: [Test] All Priority: 1 Customer Name: [PERSON_NAME] Phone: [PHON…" at bounding box center [68, 187] width 104 height 99
copy div "Customer Name: [PERSON_NAME] Phone: [PHONE_NUMBER] Address: [STREET_ADDRESS] Bu…"
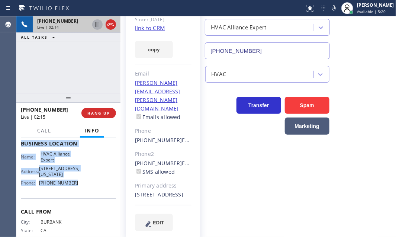
click at [97, 25] on icon at bounding box center [97, 24] width 9 height 9
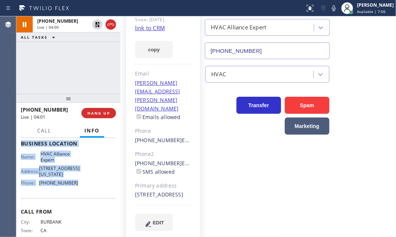
drag, startPoint x: 97, startPoint y: 26, endPoint x: 324, endPoint y: 78, distance: 232.1
click at [98, 26] on icon at bounding box center [97, 24] width 9 height 9
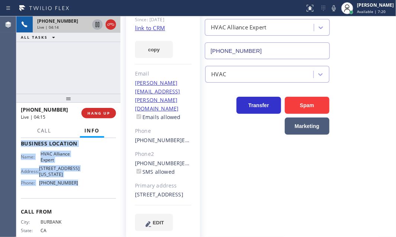
click at [97, 25] on icon at bounding box center [97, 24] width 9 height 9
click at [97, 25] on icon at bounding box center [97, 24] width 5 height 5
click at [109, 23] on icon at bounding box center [110, 24] width 9 height 9
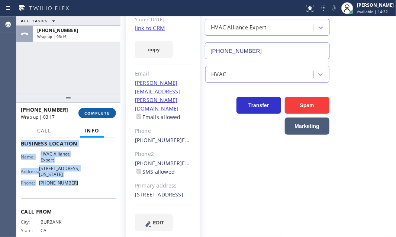
click at [98, 112] on span "COMPLETE" at bounding box center [97, 112] width 26 height 5
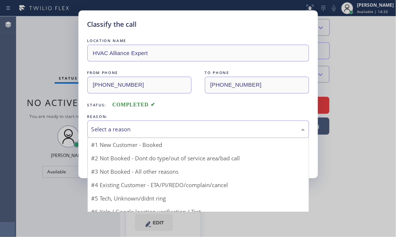
click at [144, 122] on div "Select a reason" at bounding box center [198, 129] width 222 height 17
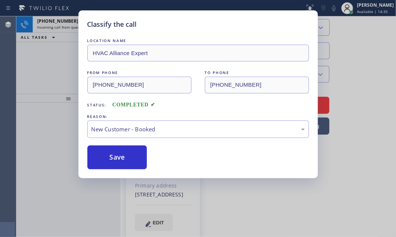
drag, startPoint x: 118, startPoint y: 153, endPoint x: 93, endPoint y: 112, distance: 47.1
click at [118, 152] on button "Save" at bounding box center [117, 157] width 60 height 24
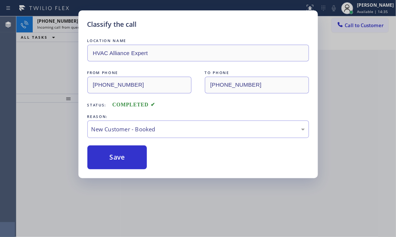
click at [66, 24] on div "Classify the call LOCATION NAME HVAC Alliance Expert FROM PHONE [PHONE_NUMBER] …" at bounding box center [198, 118] width 396 height 237
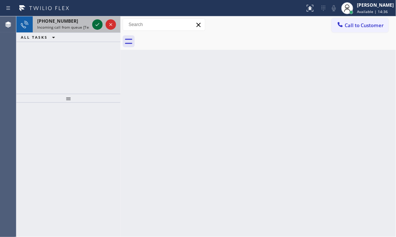
drag, startPoint x: 73, startPoint y: 23, endPoint x: 95, endPoint y: 22, distance: 22.3
click at [81, 23] on div "[PHONE_NUMBER]" at bounding box center [63, 21] width 52 height 6
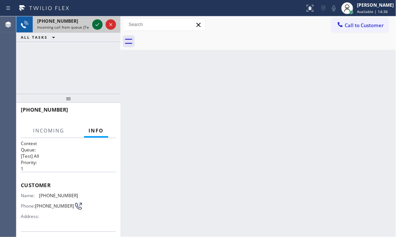
click at [96, 22] on icon at bounding box center [97, 24] width 9 height 9
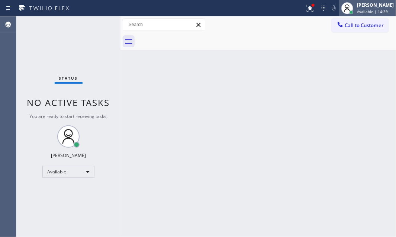
click at [357, 10] on span "Available | 14:39" at bounding box center [372, 11] width 31 height 5
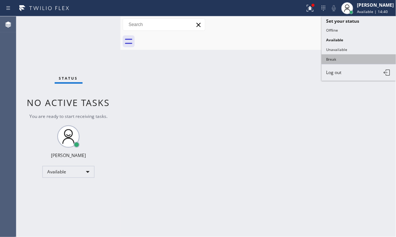
click at [335, 57] on button "Break" at bounding box center [359, 59] width 74 height 10
